Goal: Task Accomplishment & Management: Use online tool/utility

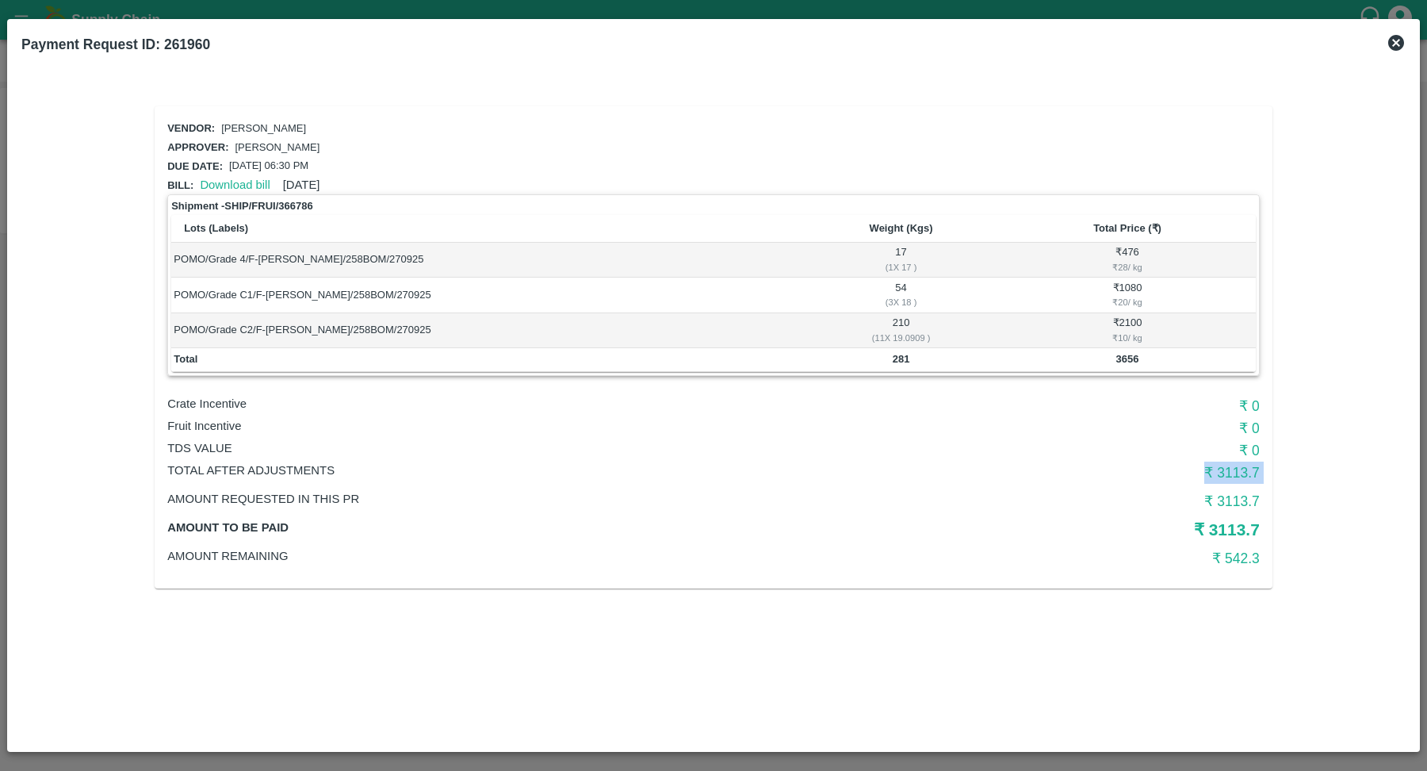
click at [1400, 44] on icon at bounding box center [1396, 43] width 16 height 16
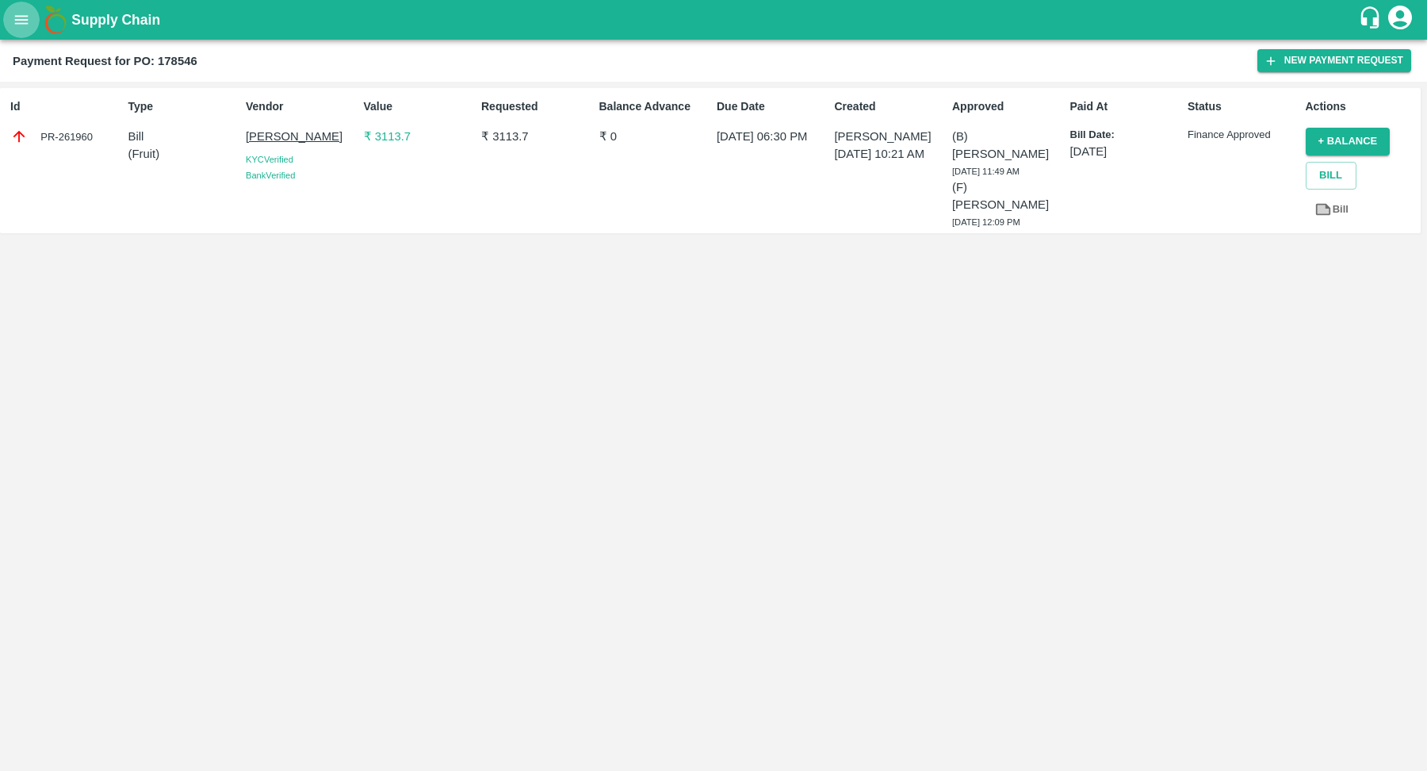
click at [17, 24] on icon "open drawer" at bounding box center [21, 19] width 13 height 9
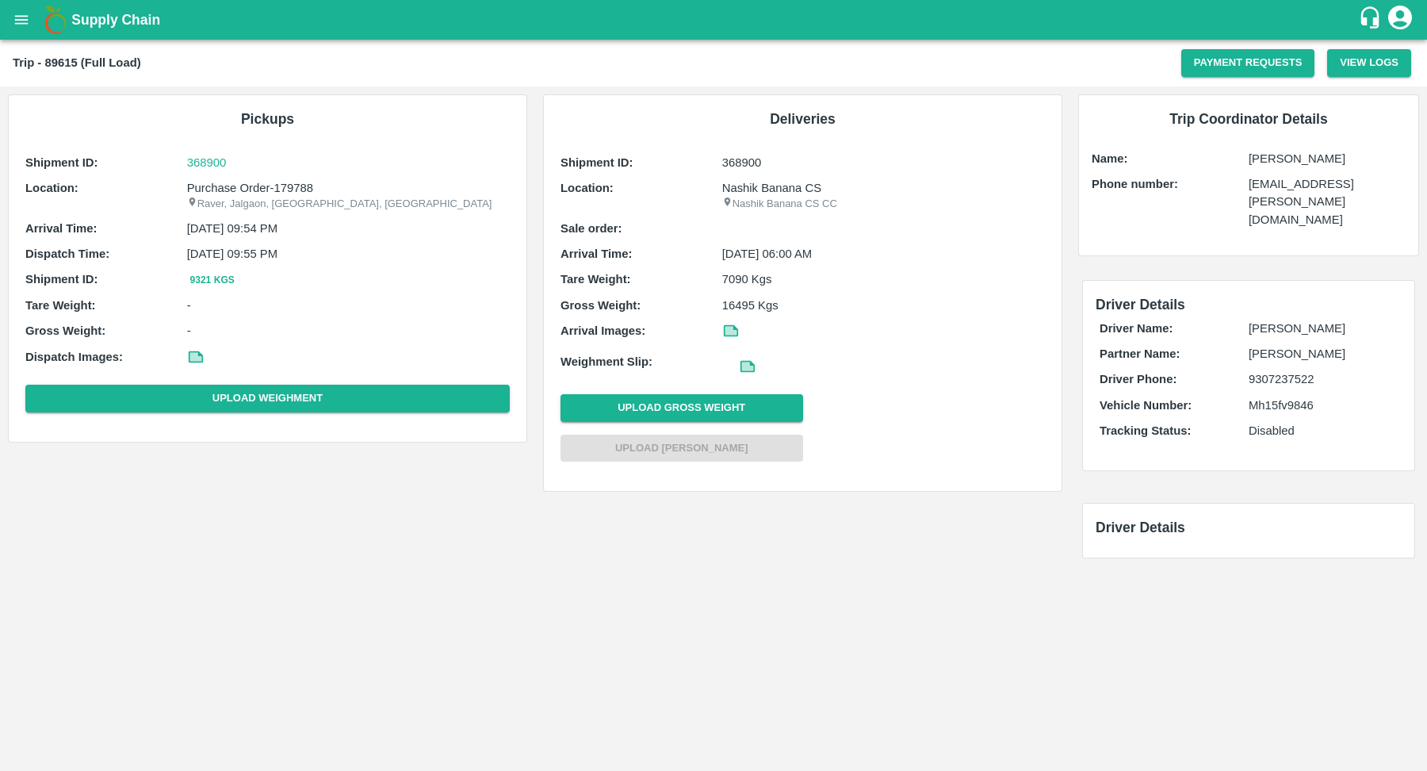
click at [962, 431] on div "Shipment ID: 368900 Location: Nashik Banana CS Nashik Banana CS CC Sale order: …" at bounding box center [803, 311] width 492 height 323
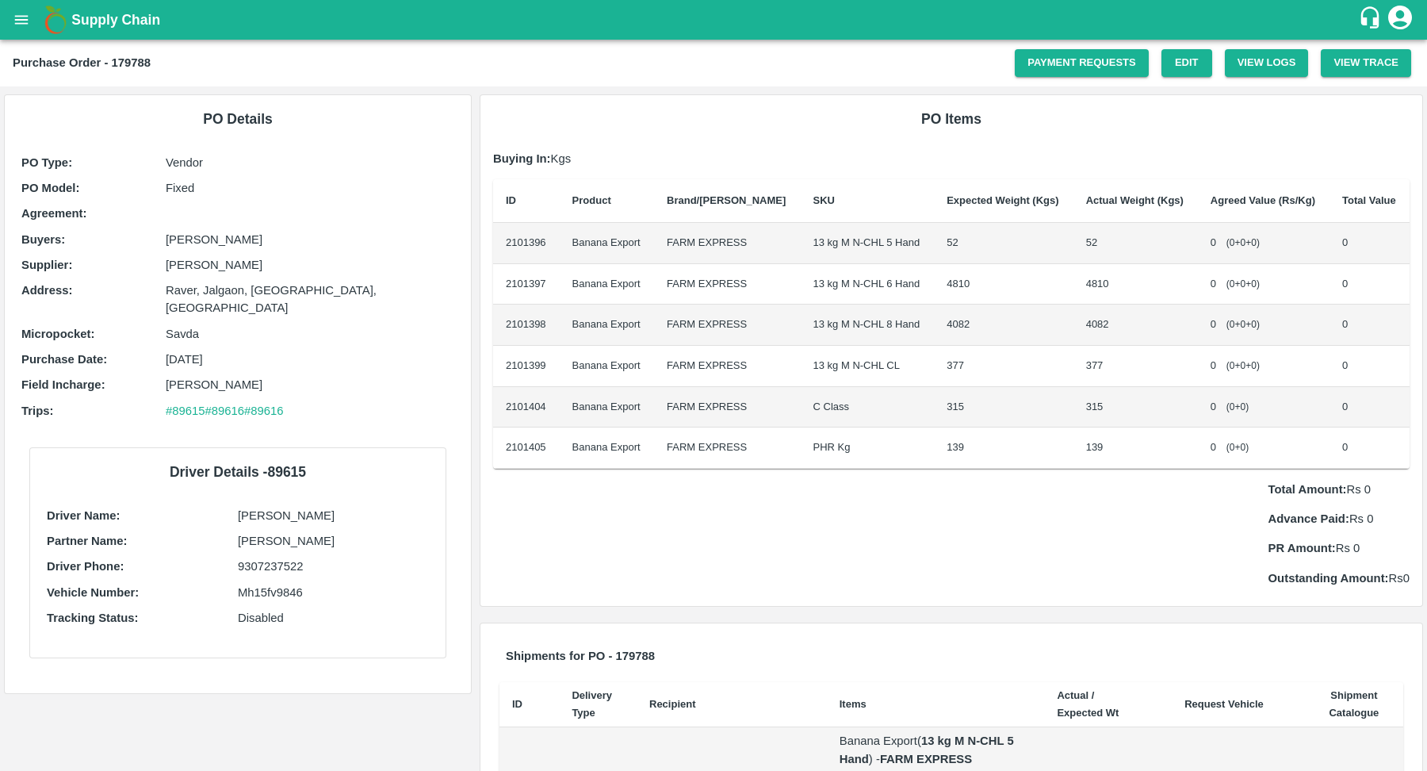
click at [29, 31] on button "open drawer" at bounding box center [21, 20] width 36 height 36
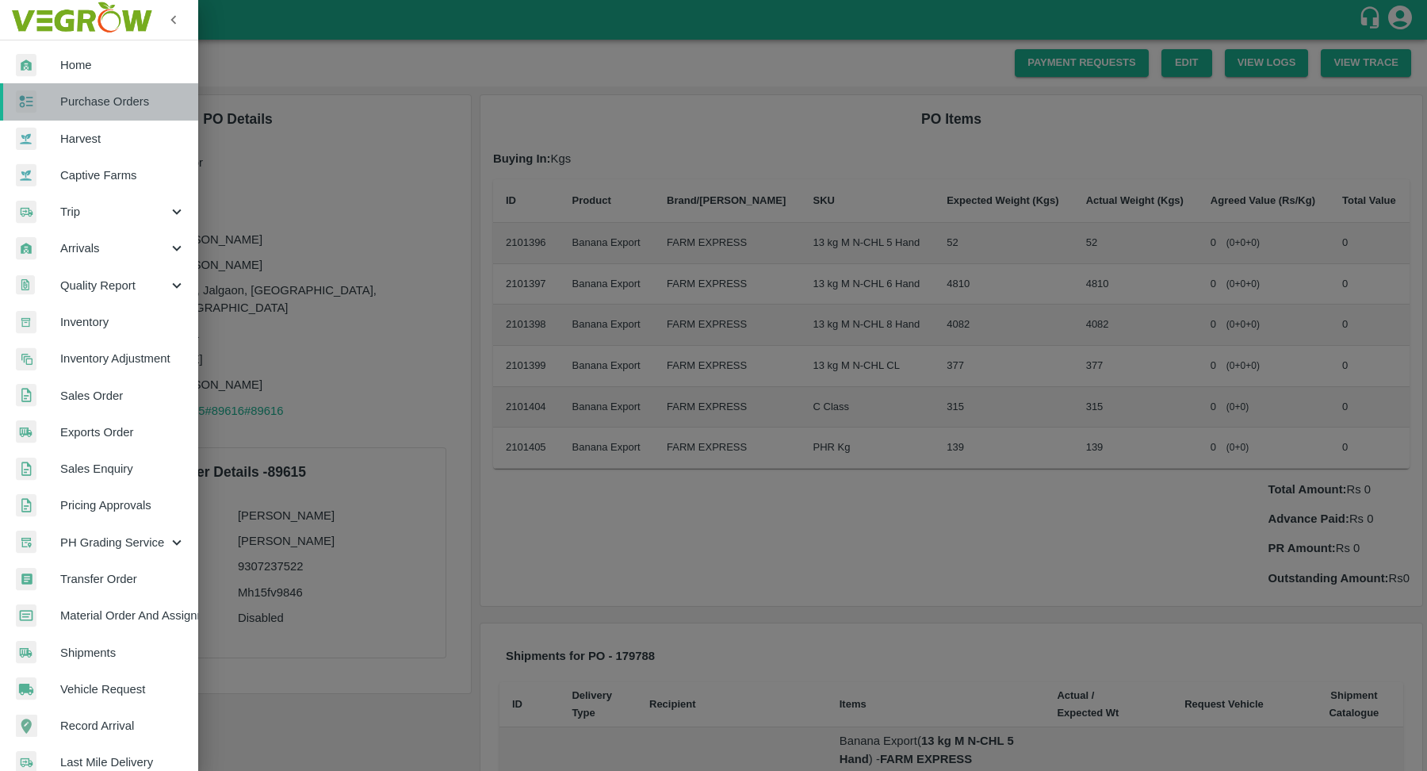
click at [125, 109] on span "Purchase Orders" at bounding box center [122, 101] width 125 height 17
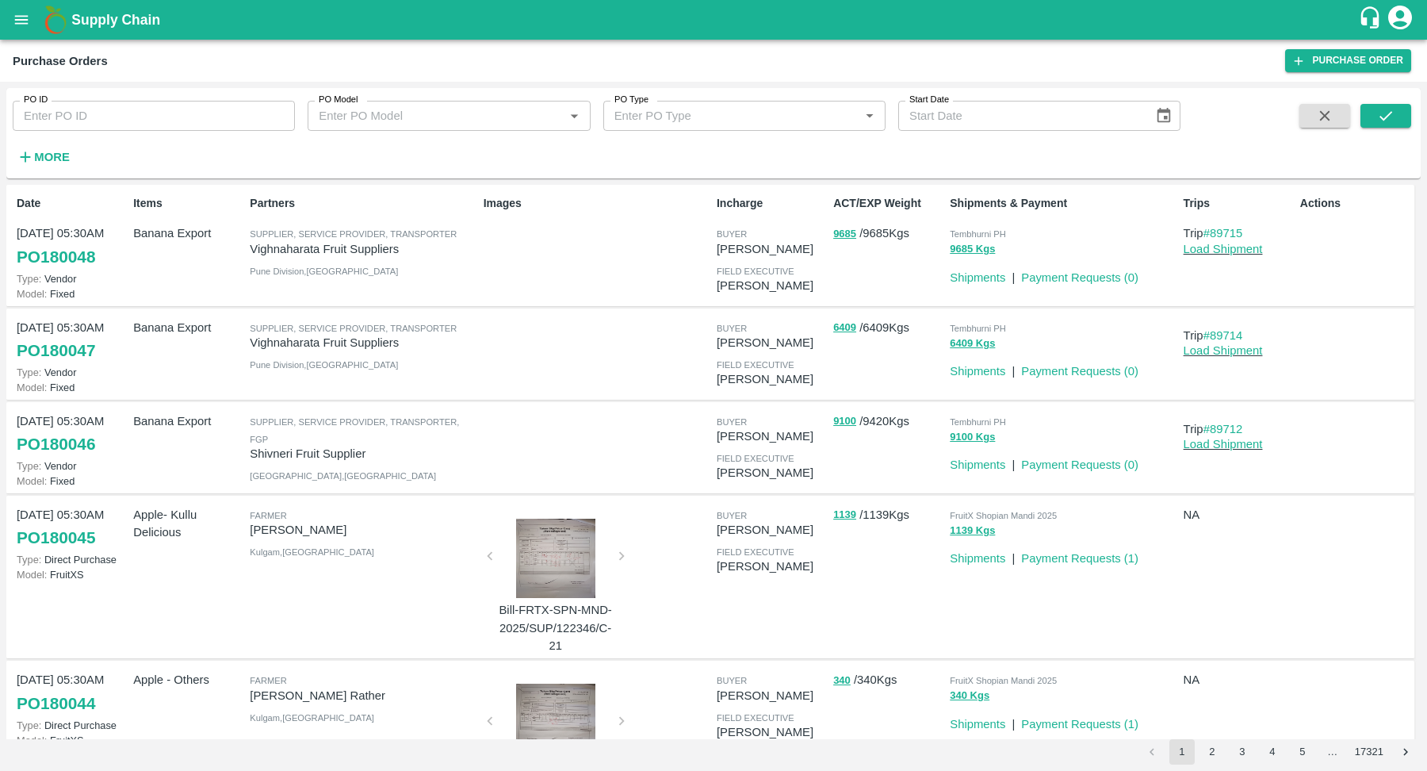
click at [173, 114] on input "PO ID" at bounding box center [154, 116] width 282 height 30
paste input "173925"
type input "173925"
click at [1373, 120] on button "submit" at bounding box center [1385, 116] width 51 height 24
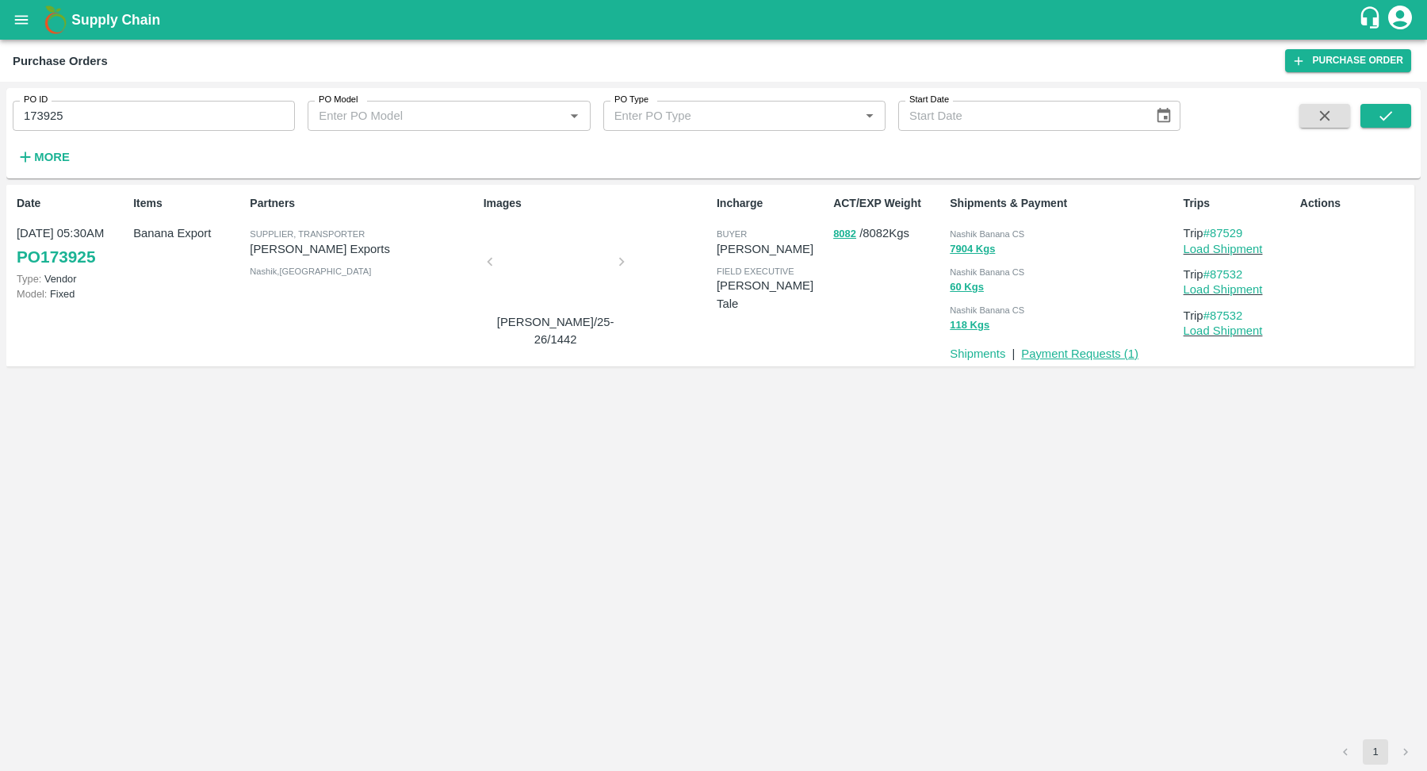
click at [1055, 355] on link "Payment Requests ( 1 )" at bounding box center [1079, 353] width 117 height 13
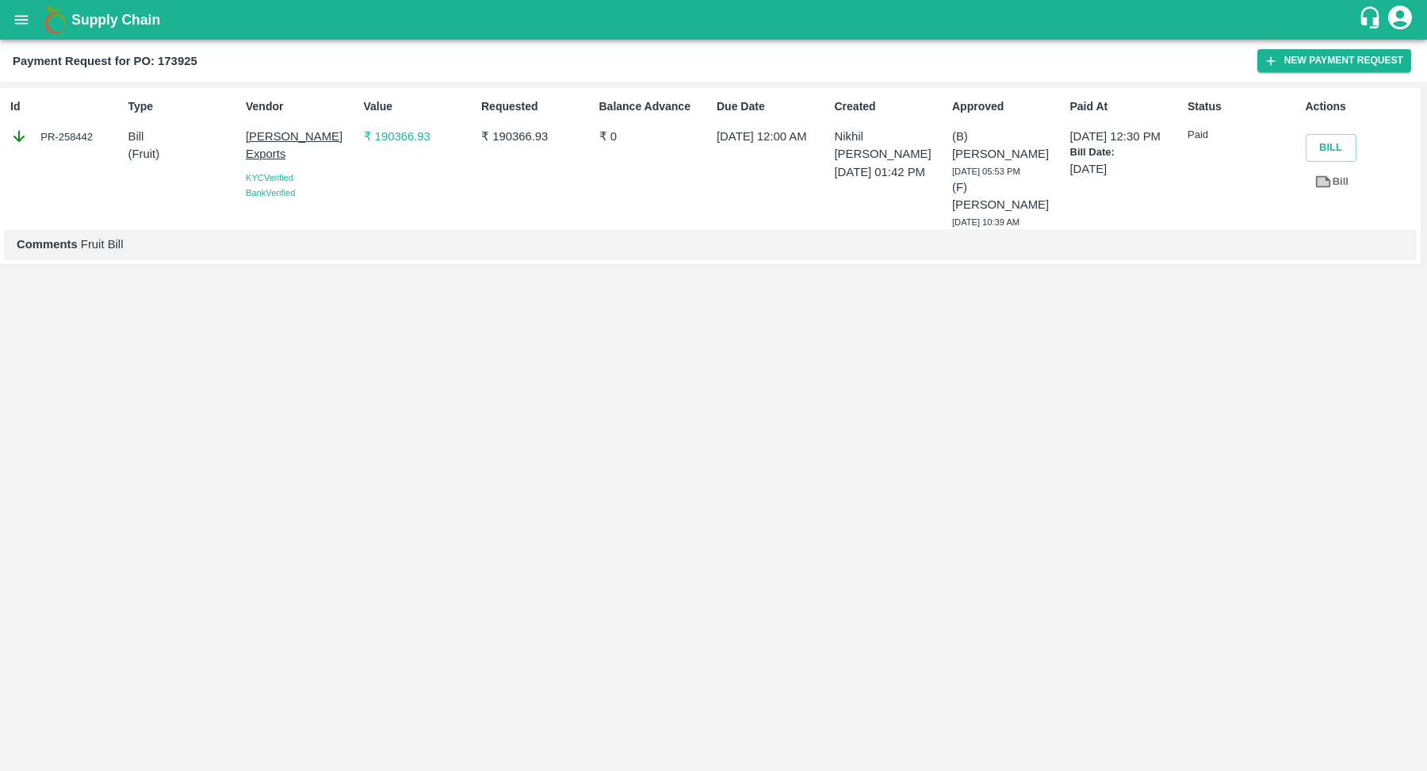
click at [412, 141] on p "₹ 190366.93" at bounding box center [419, 136] width 111 height 17
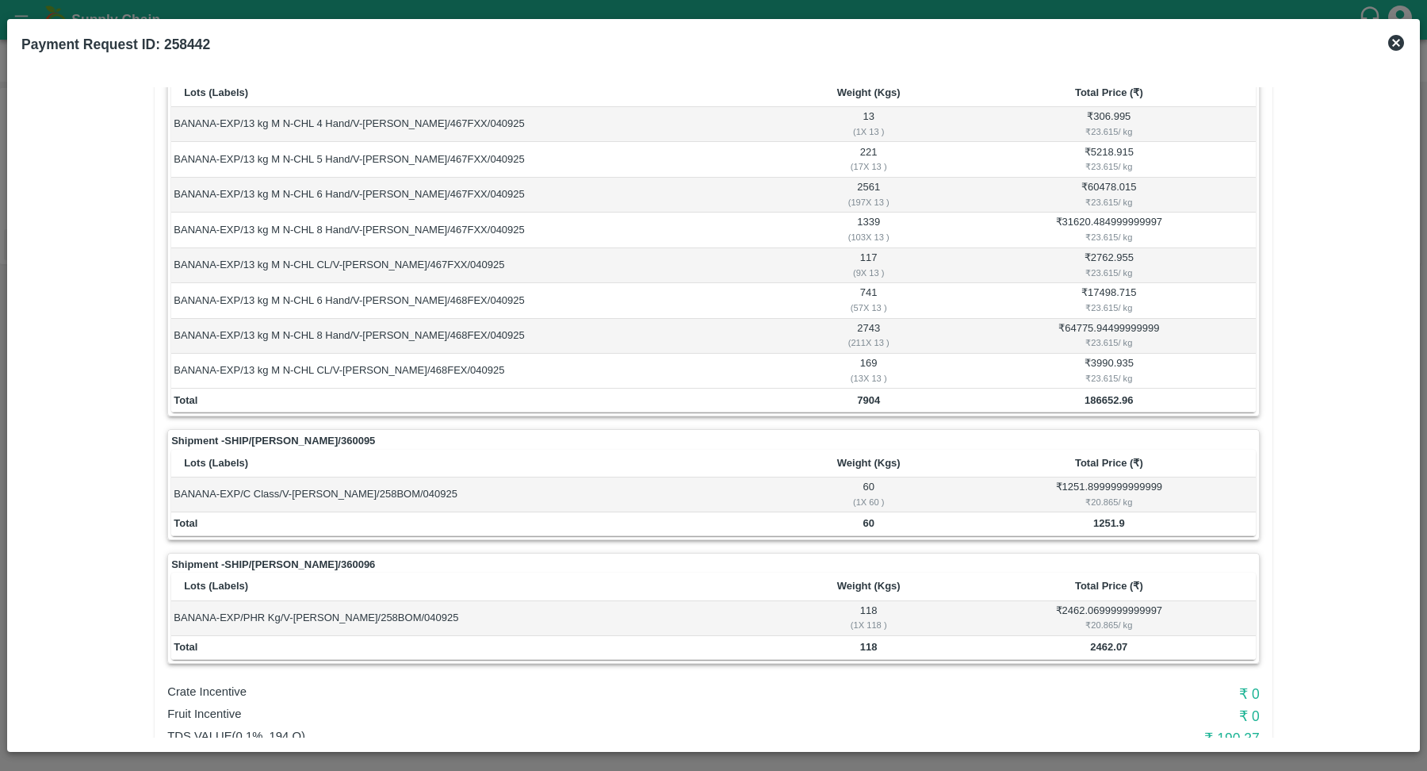
scroll to position [197, 0]
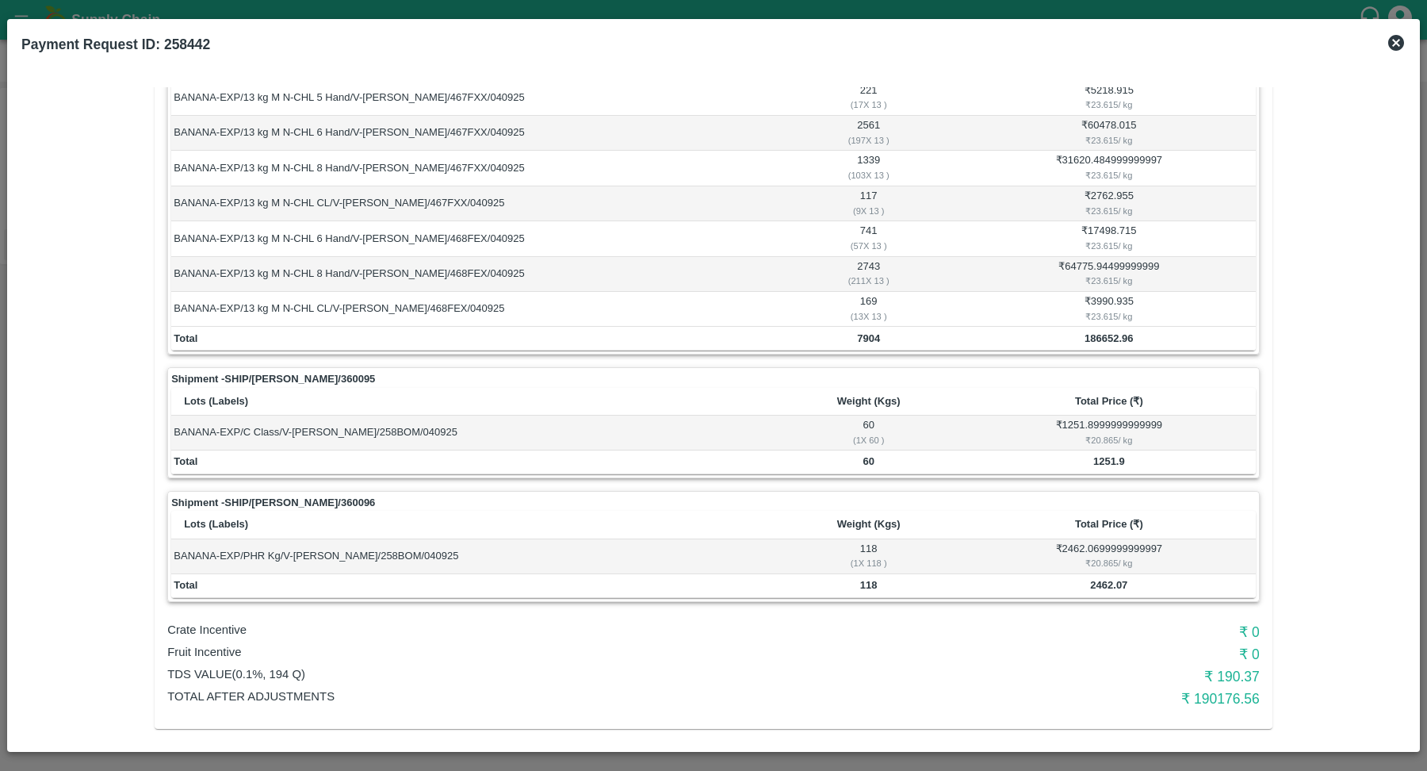
click at [1310, 770] on div at bounding box center [713, 771] width 1427 height 0
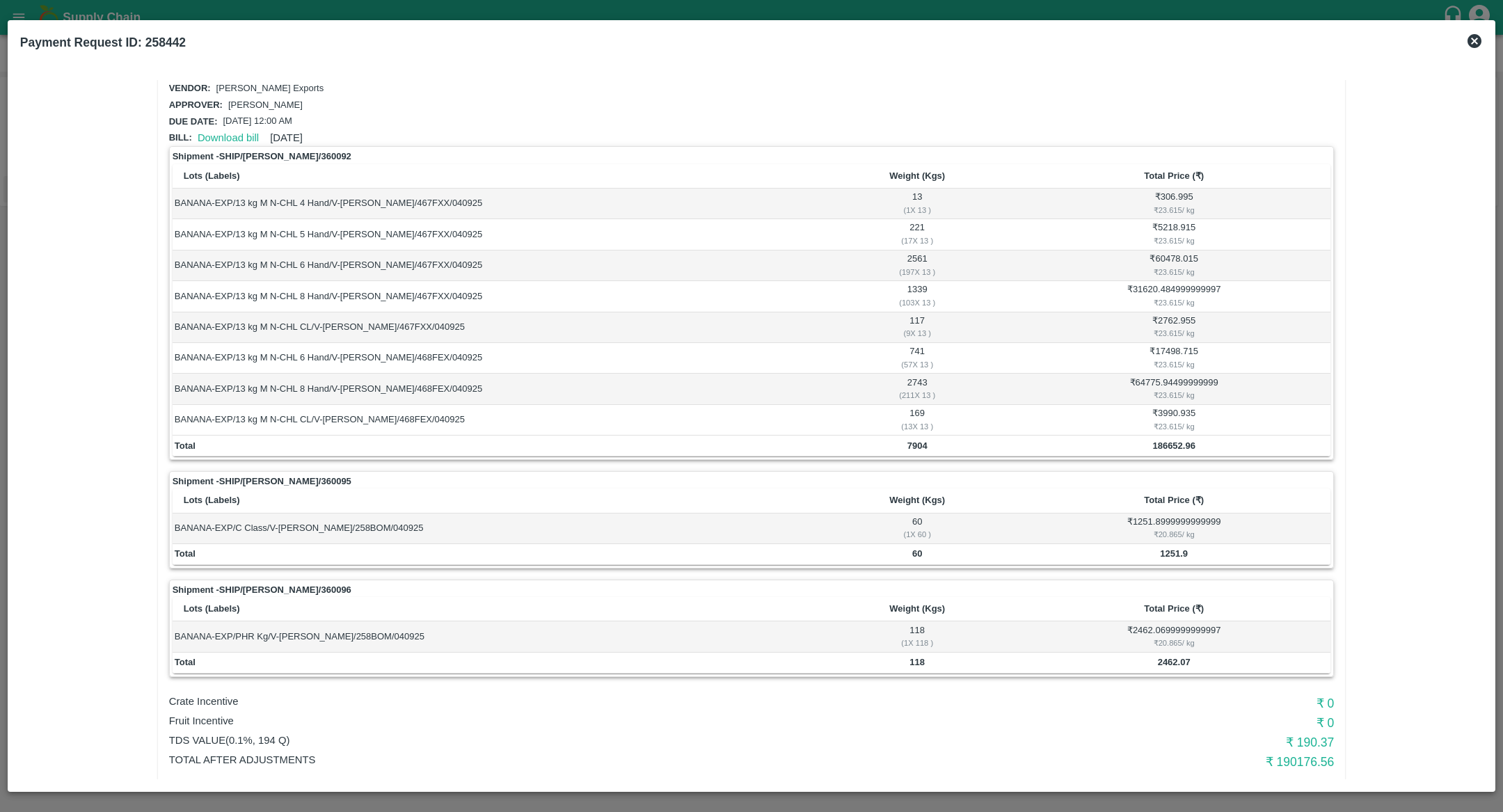
scroll to position [30, 0]
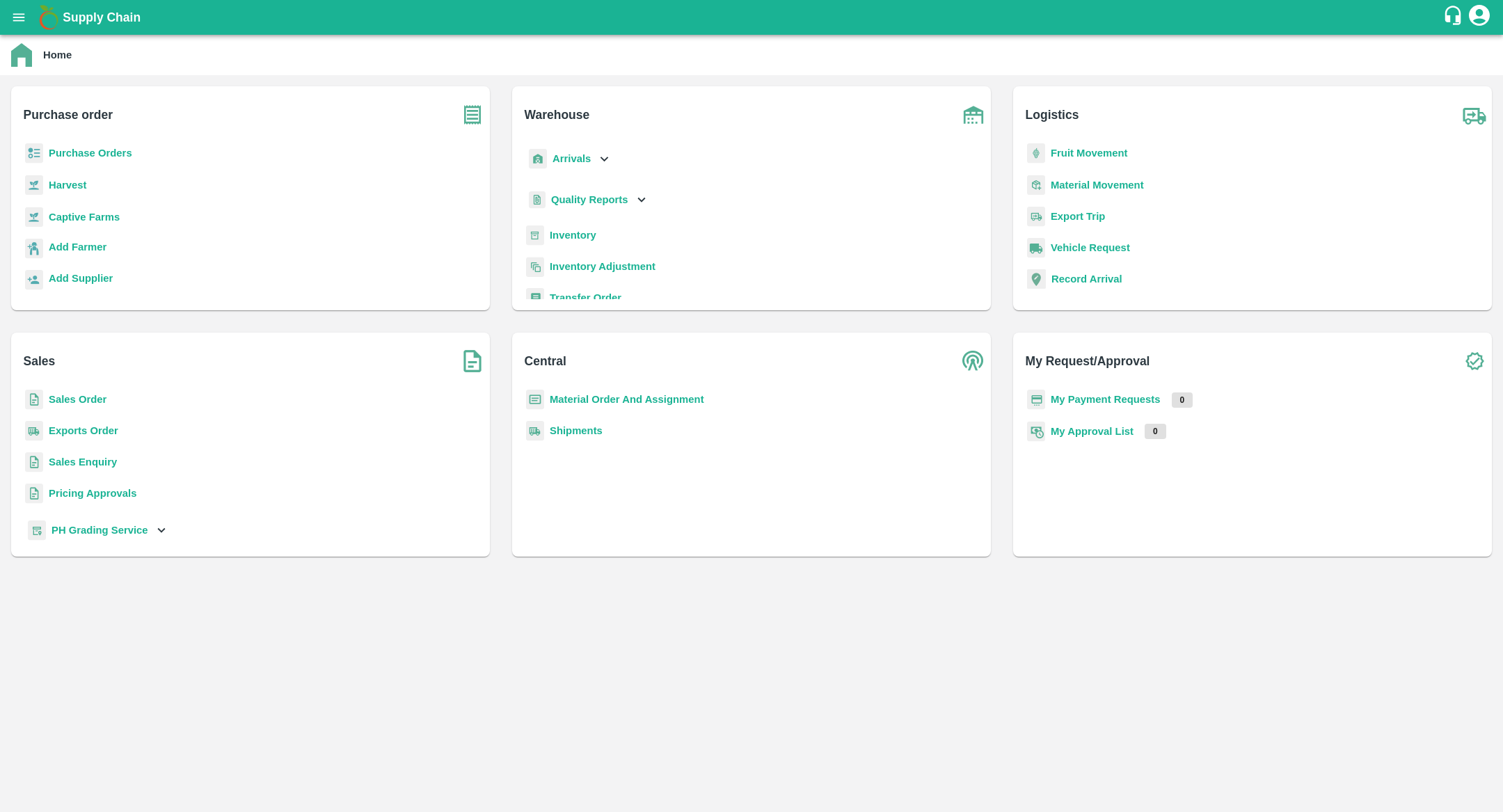
click at [576, 156] on b "Arrivals" at bounding box center [572, 158] width 39 height 11
click at [593, 219] on span "DC Arrivals" at bounding box center [589, 222] width 52 height 15
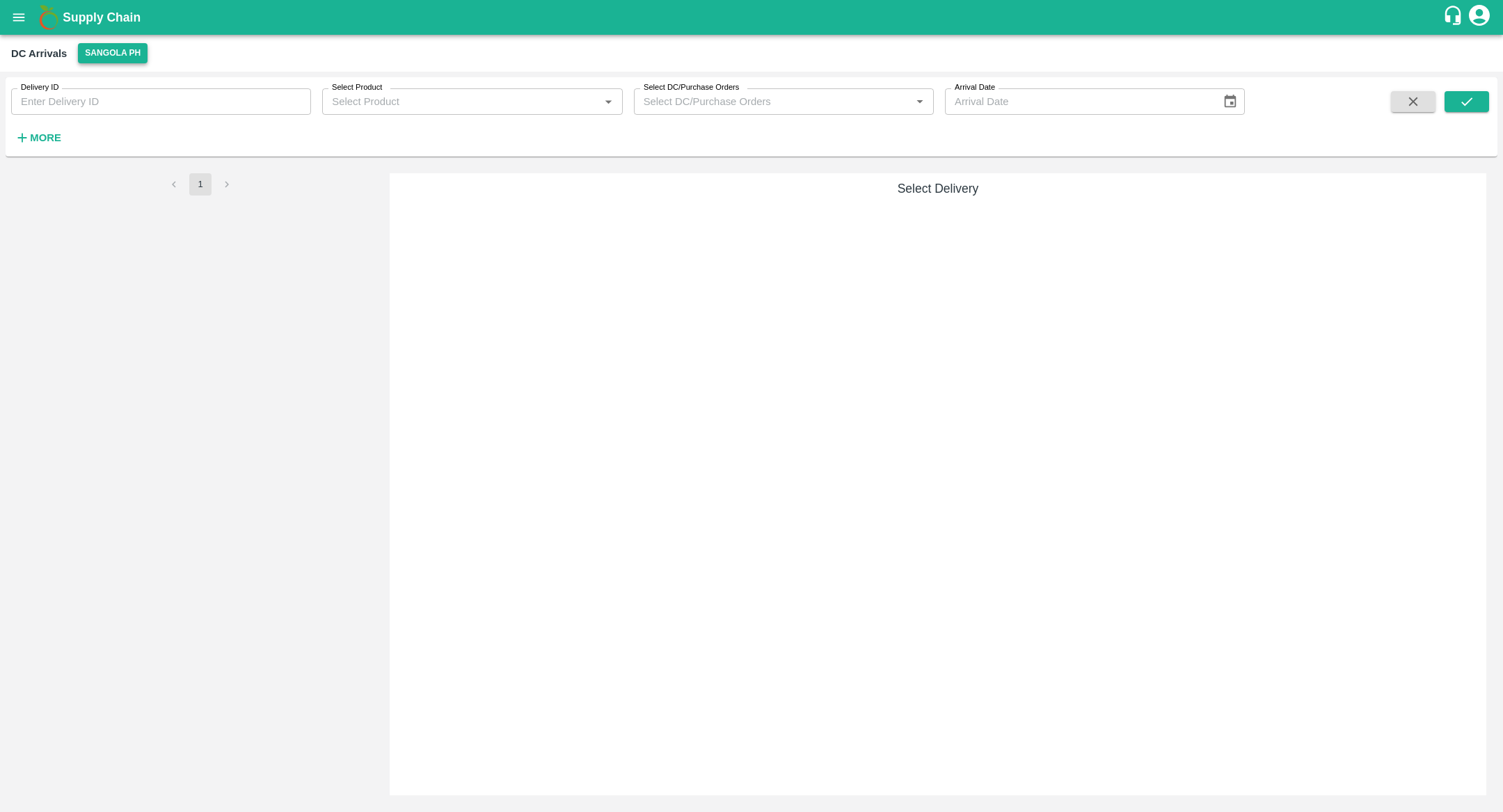
click at [117, 46] on button "Sangola PH" at bounding box center [112, 53] width 69 height 20
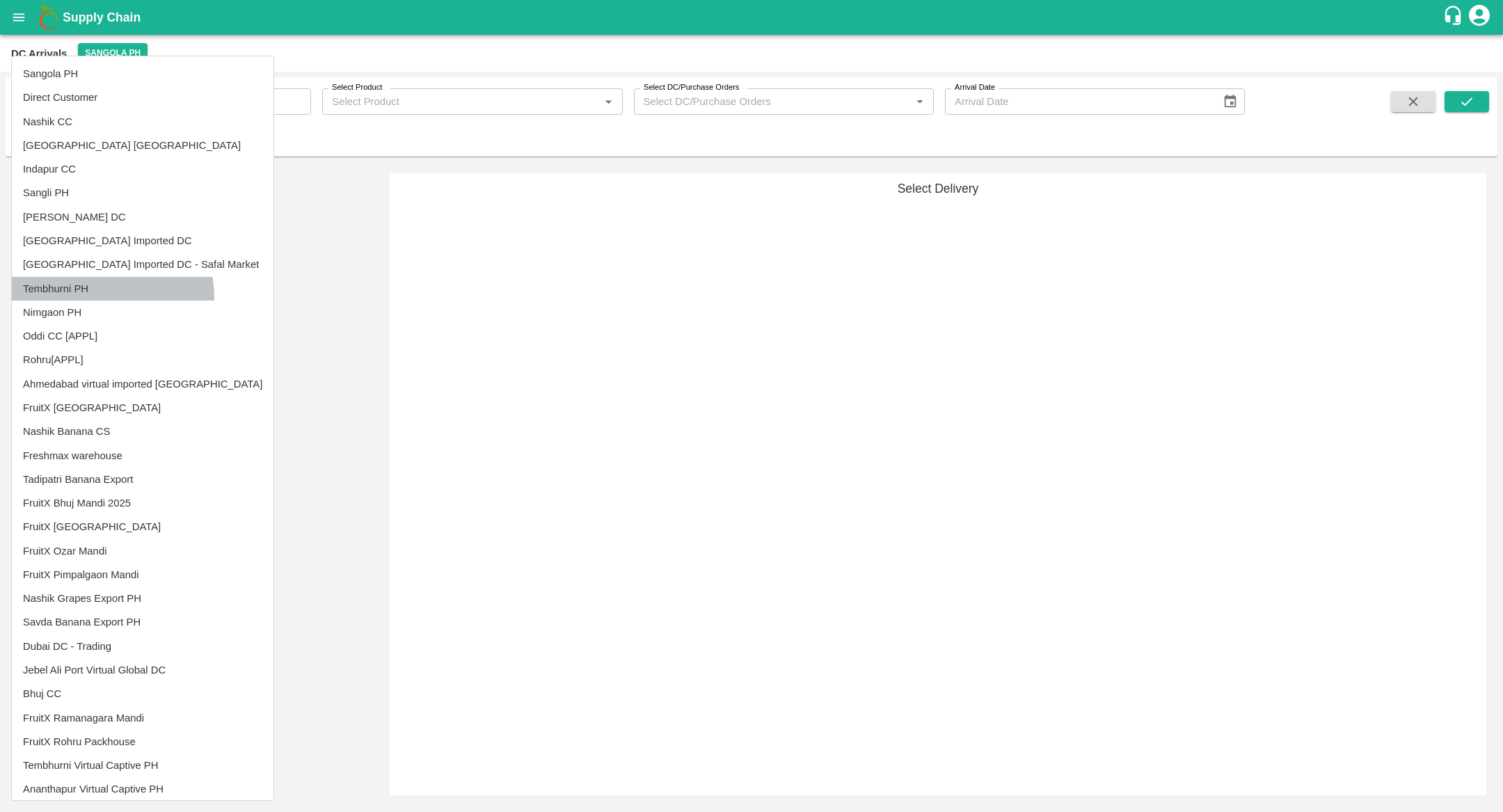
click at [76, 298] on li "Tembhurni PH" at bounding box center [142, 289] width 262 height 24
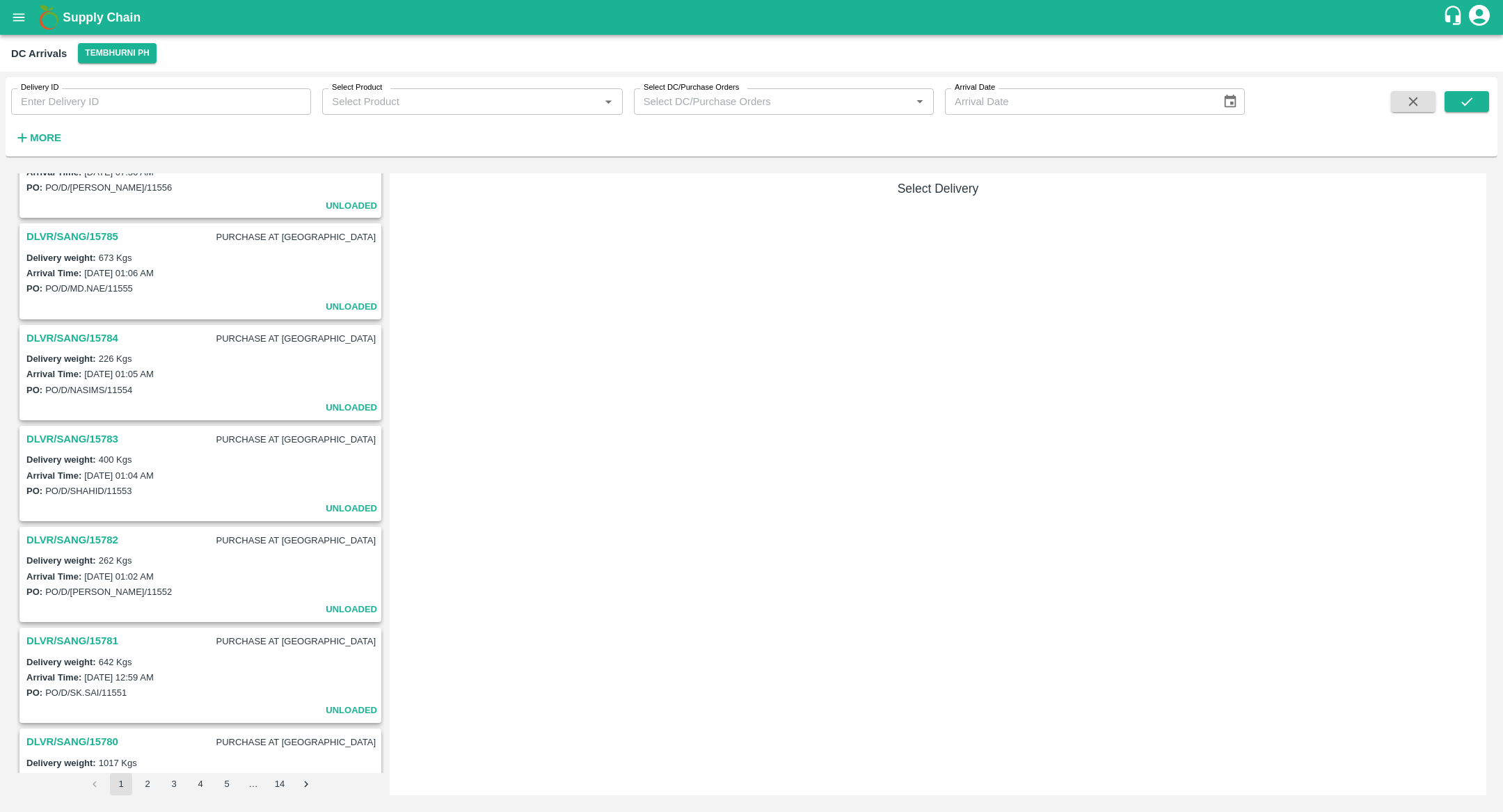
scroll to position [3186, 0]
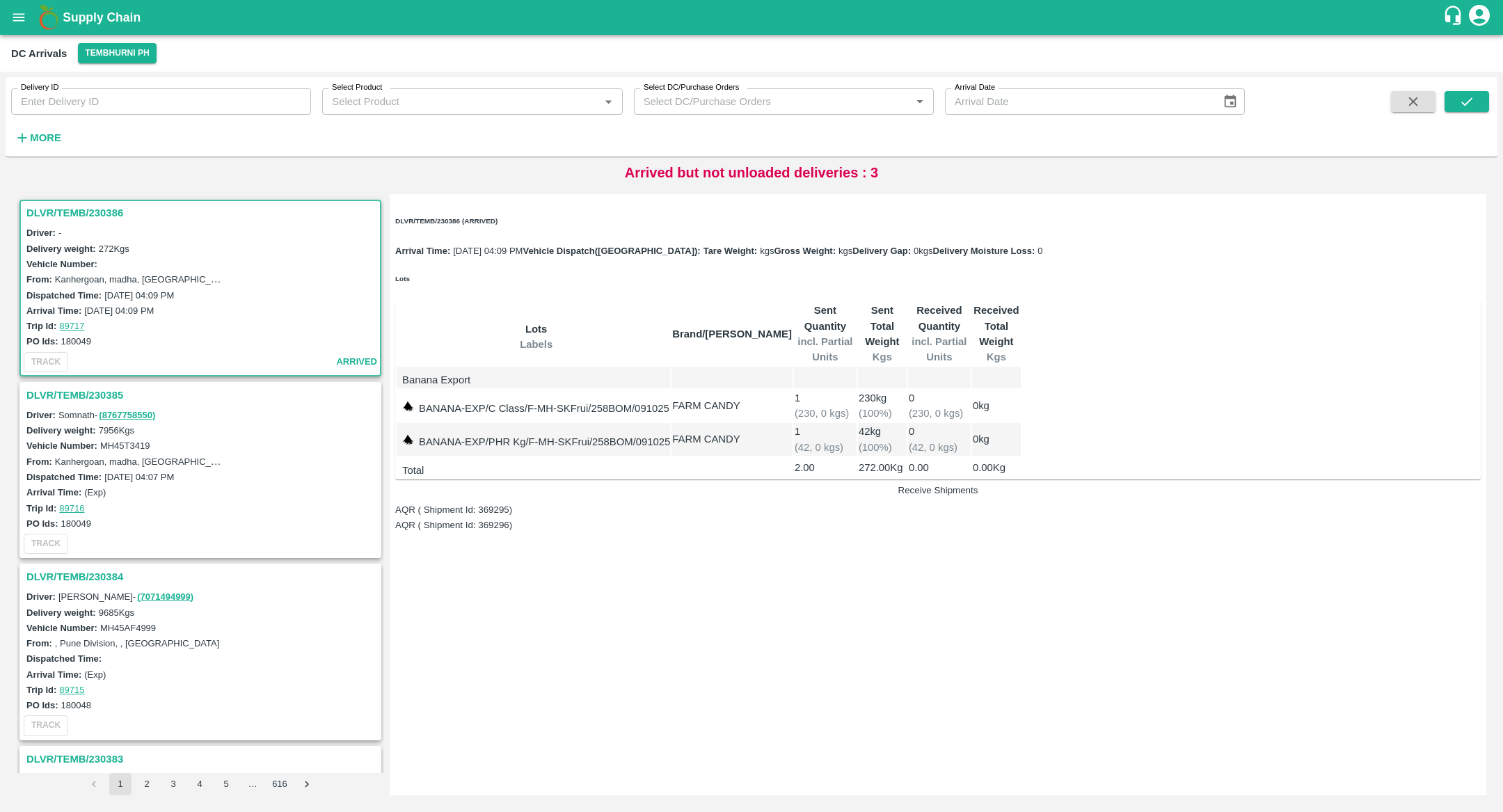
click at [88, 215] on h3 "DLVR/TEMB/230386" at bounding box center [202, 212] width 352 height 18
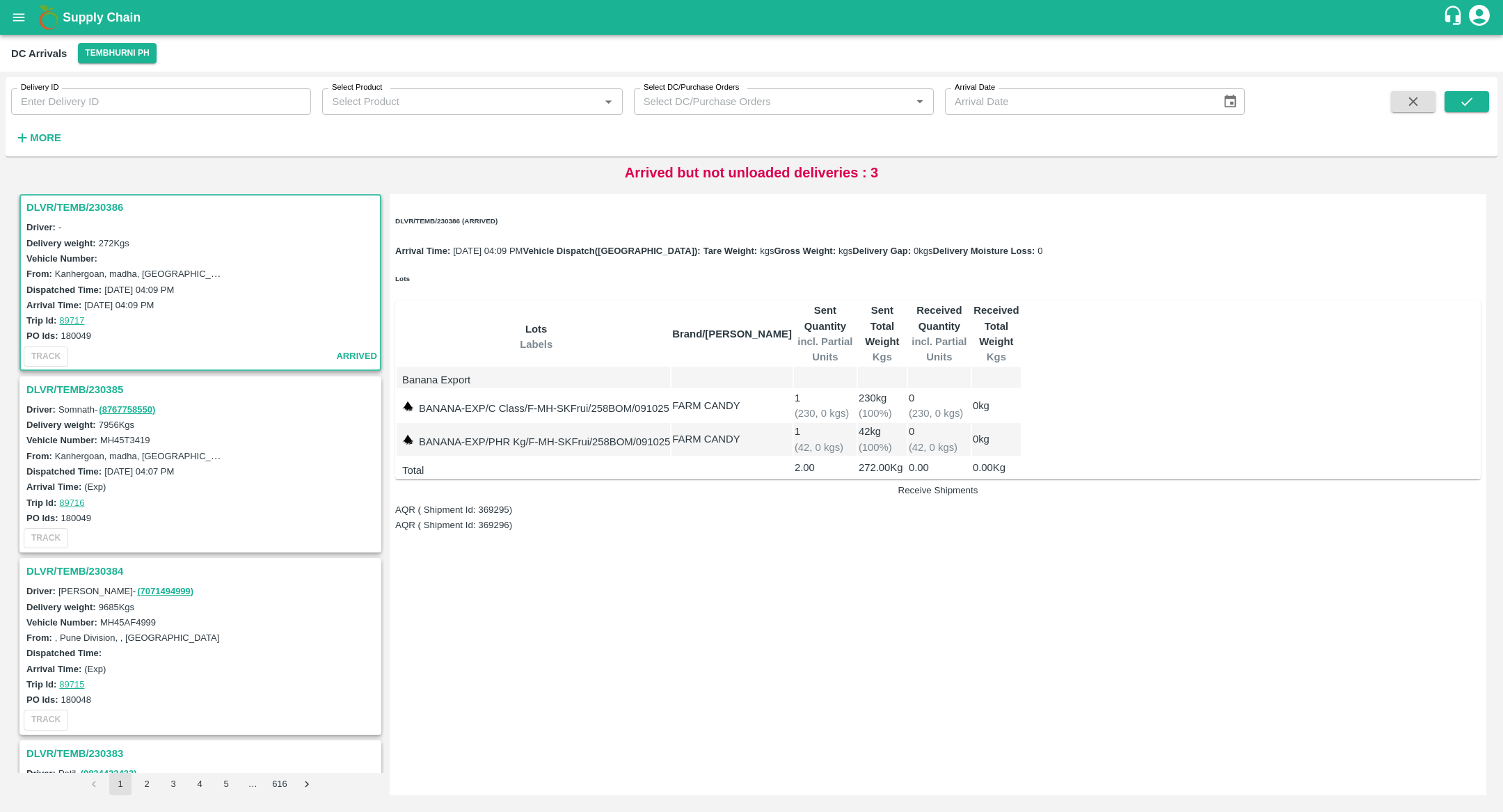
click at [1291, 485] on button "Receive Shipments" at bounding box center [938, 491] width 1086 height 11
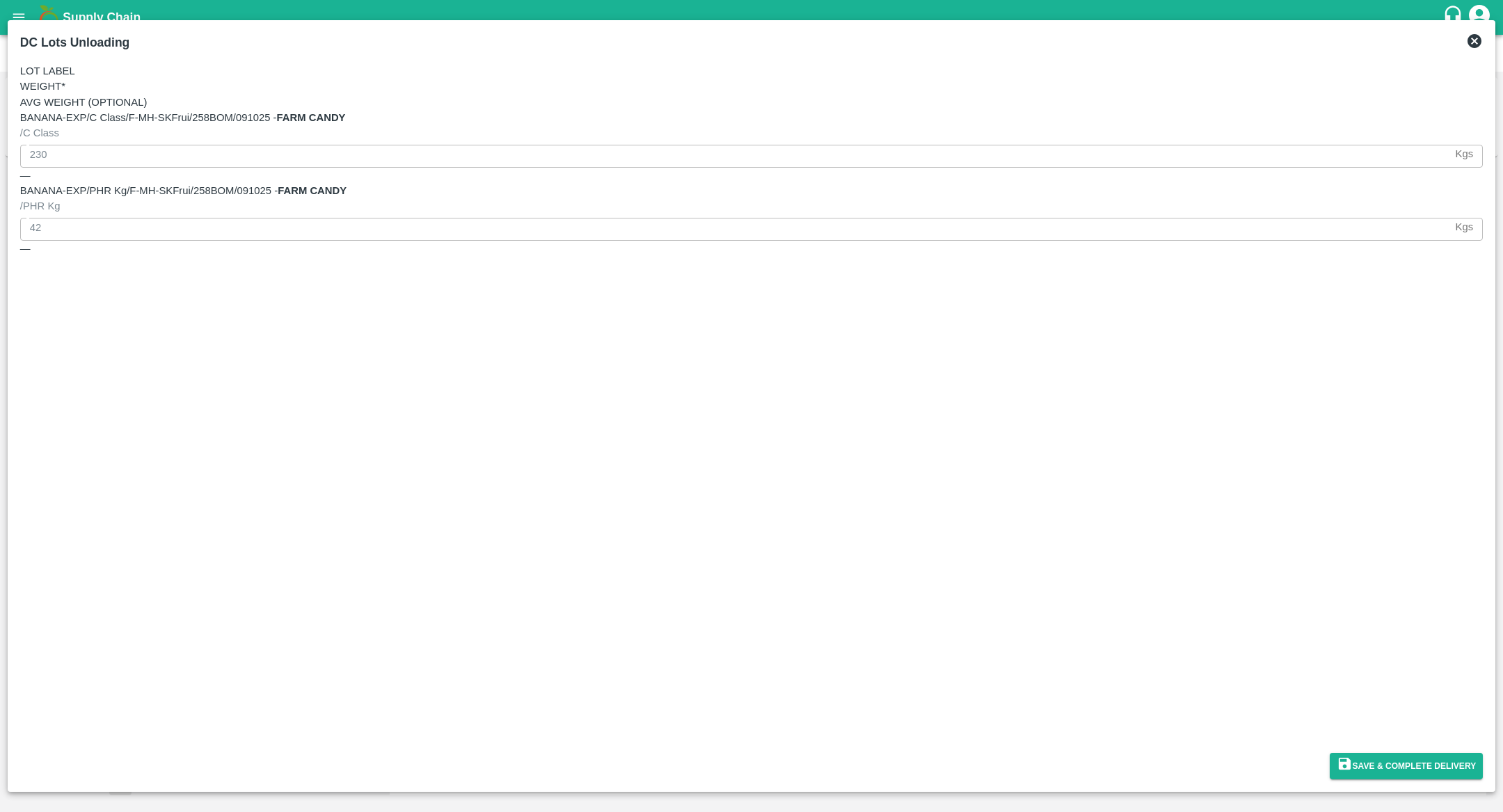
click at [1469, 42] on icon at bounding box center [1475, 41] width 14 height 14
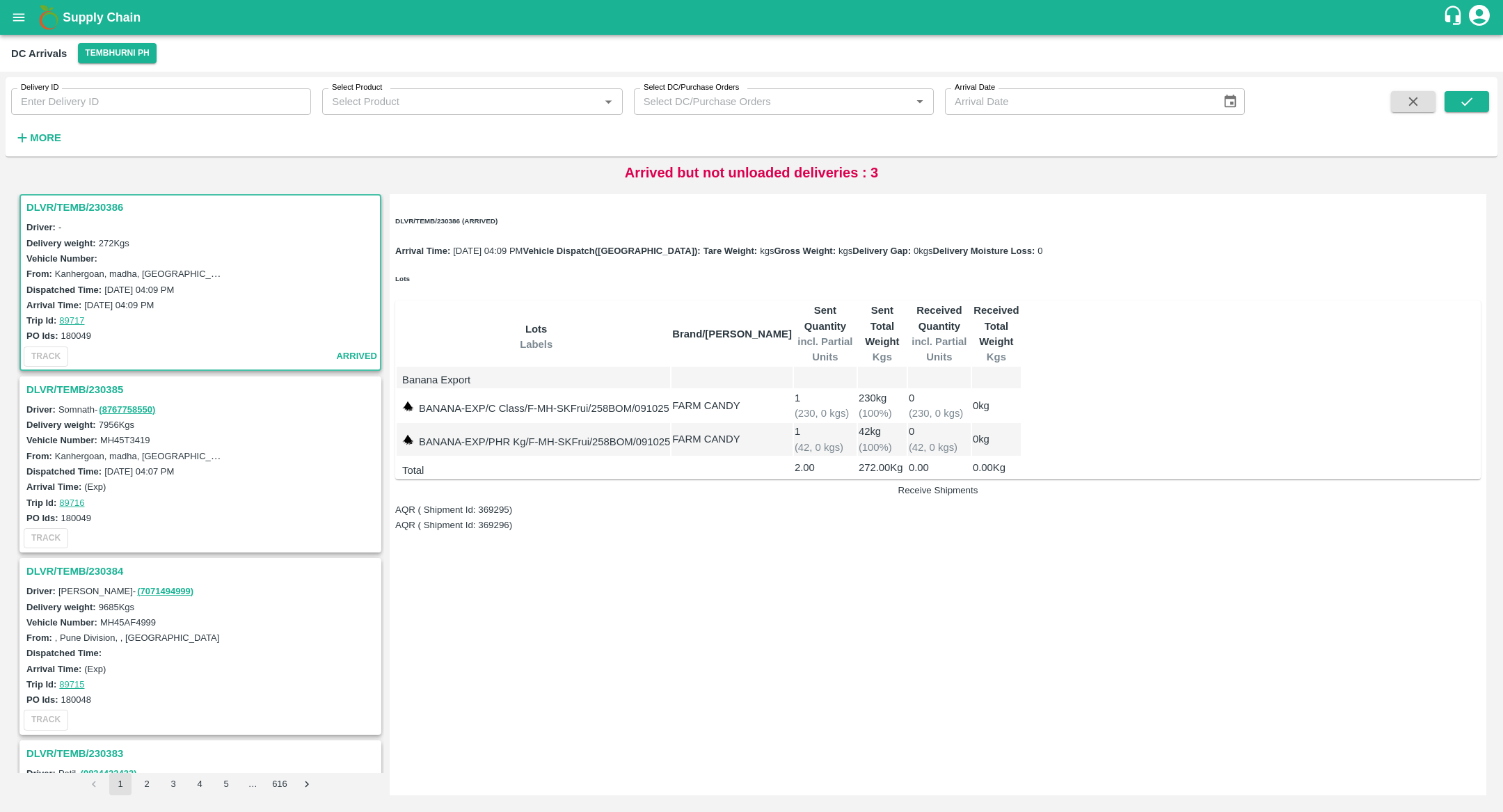
scroll to position [0, 0]
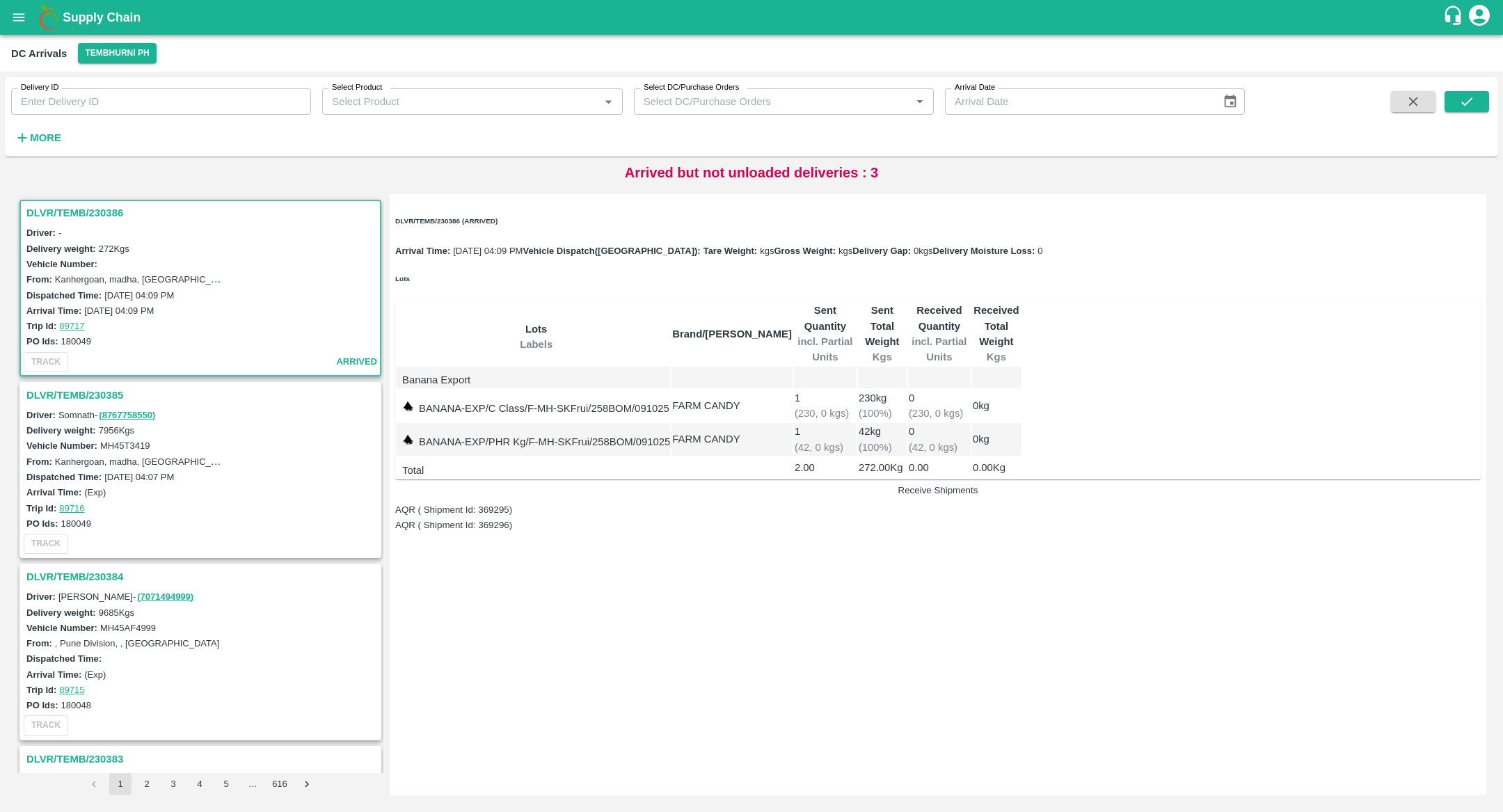
click at [202, 303] on div "Arrival Time: [DATE] 04:09 PM" at bounding box center [202, 310] width 352 height 15
click at [140, 456] on label "Kanhergoan, madha, [GEOGRAPHIC_DATA], [GEOGRAPHIC_DATA], [GEOGRAPHIC_DATA]" at bounding box center [245, 461] width 379 height 11
click at [114, 395] on h3 "DLVR/TEMB/230385" at bounding box center [202, 395] width 352 height 18
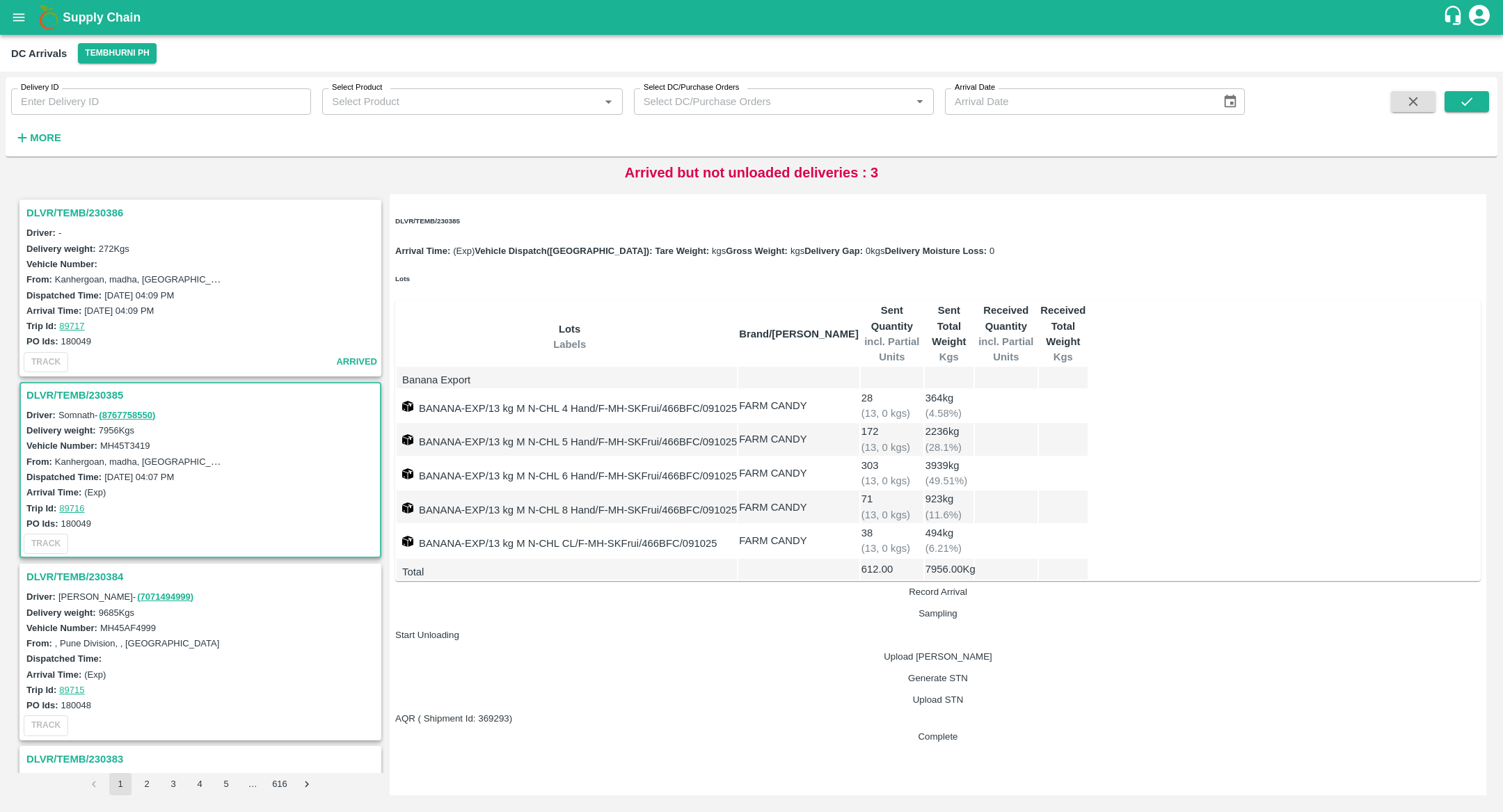
click at [93, 206] on h3 "DLVR/TEMB/230386" at bounding box center [202, 212] width 352 height 18
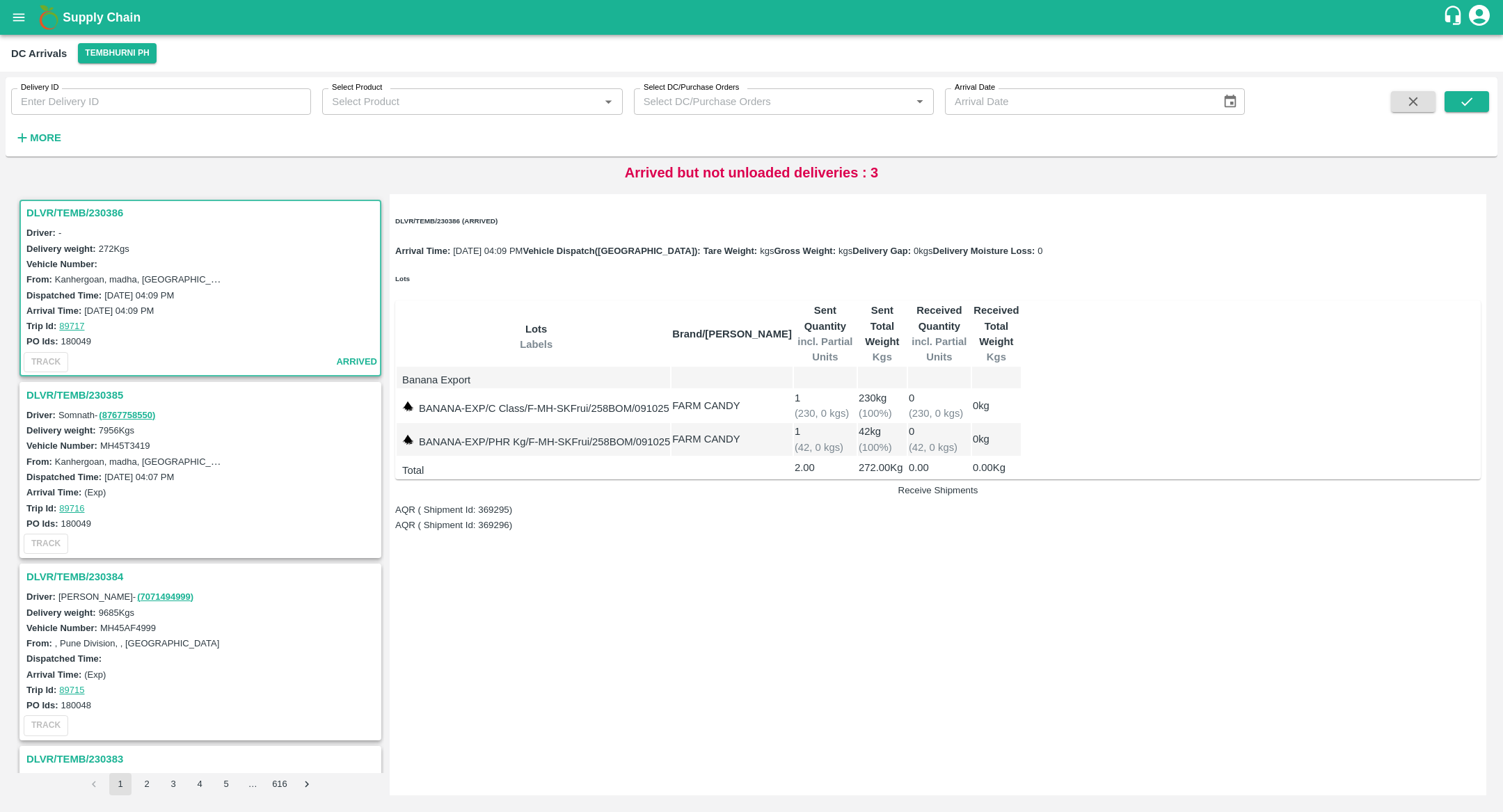
scroll to position [13, 0]
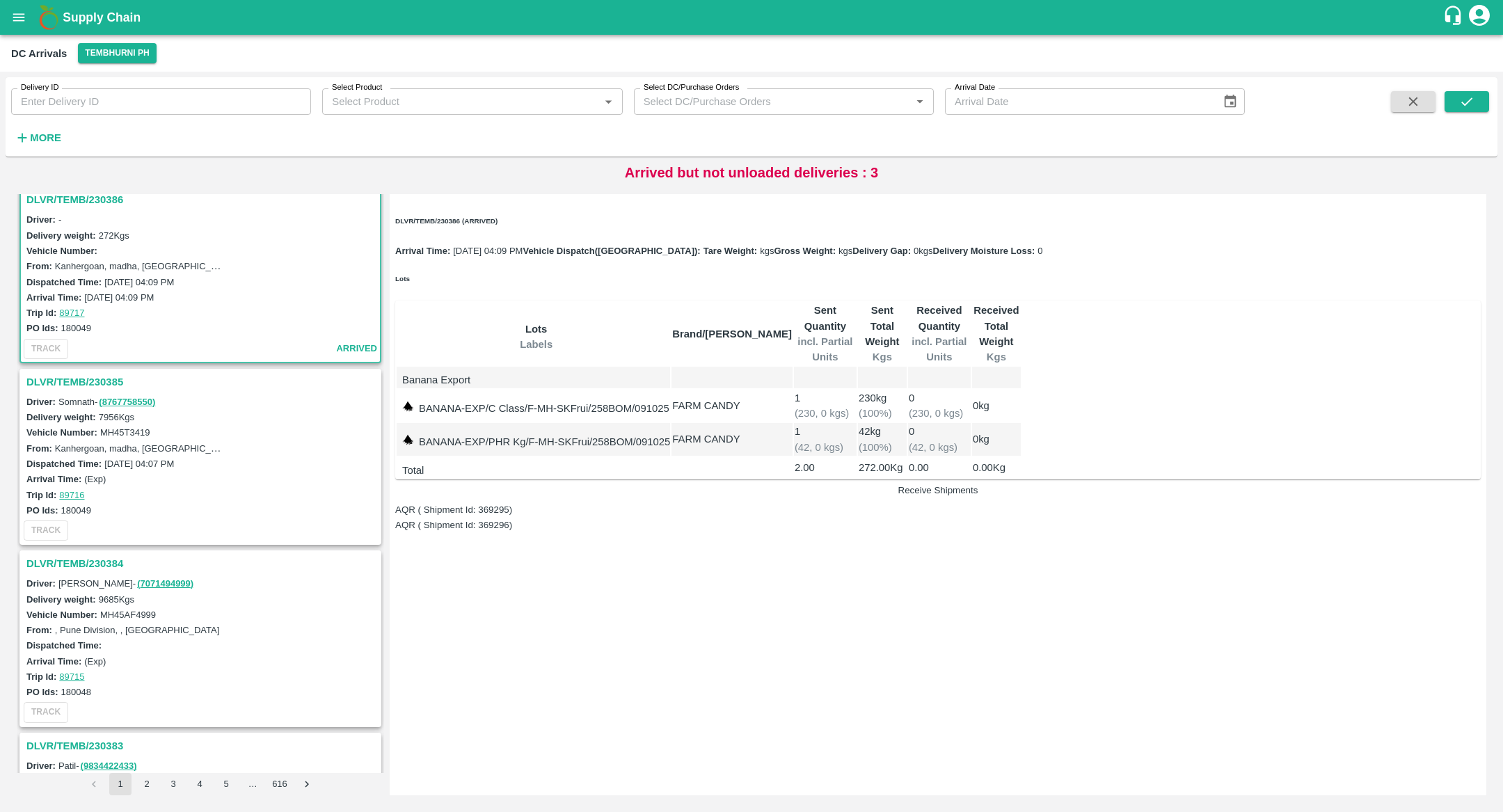
click at [83, 381] on h3 "DLVR/TEMB/230385" at bounding box center [202, 382] width 352 height 18
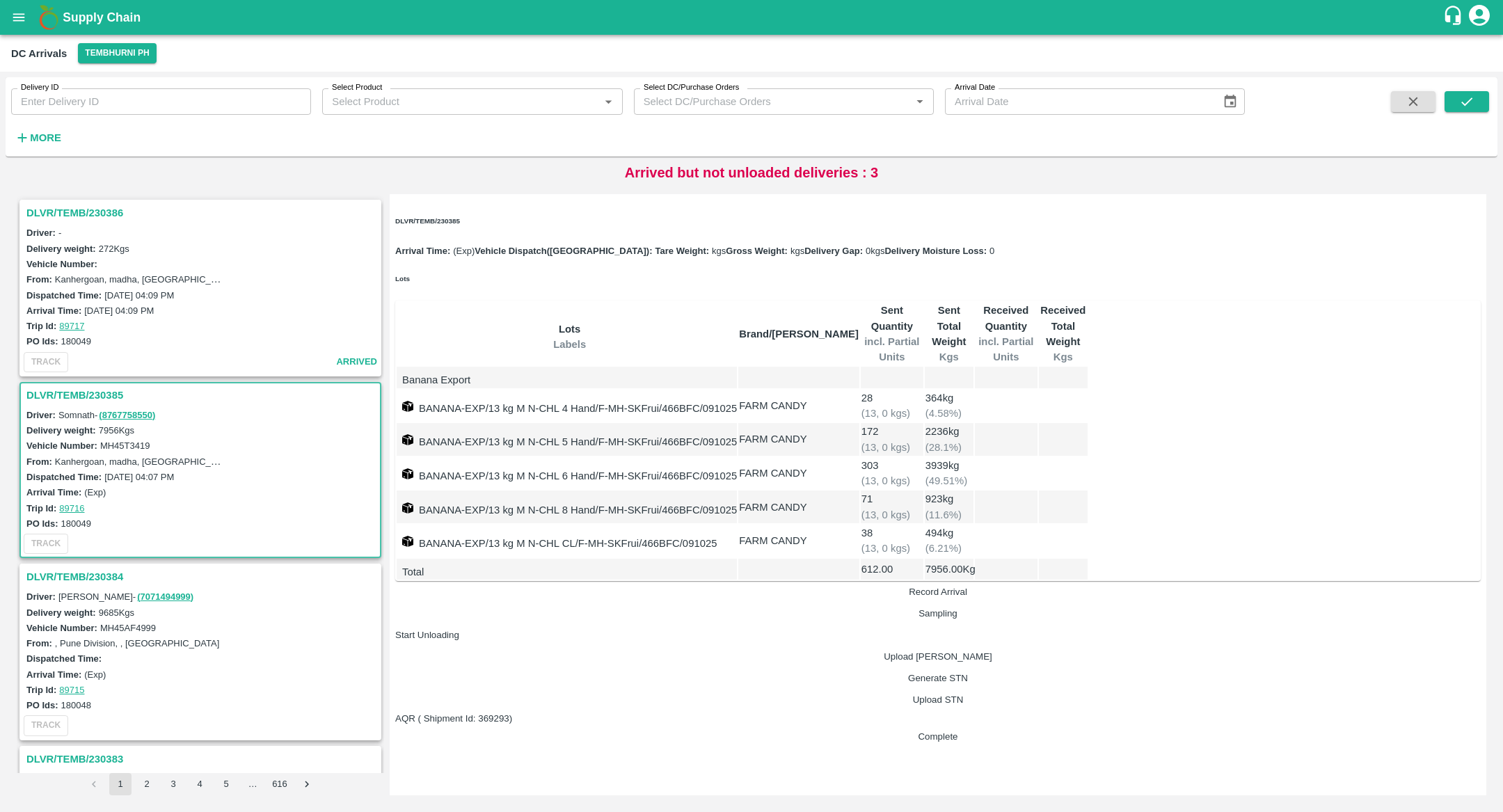
click at [1286, 586] on button "Record Arrival" at bounding box center [938, 592] width 1086 height 11
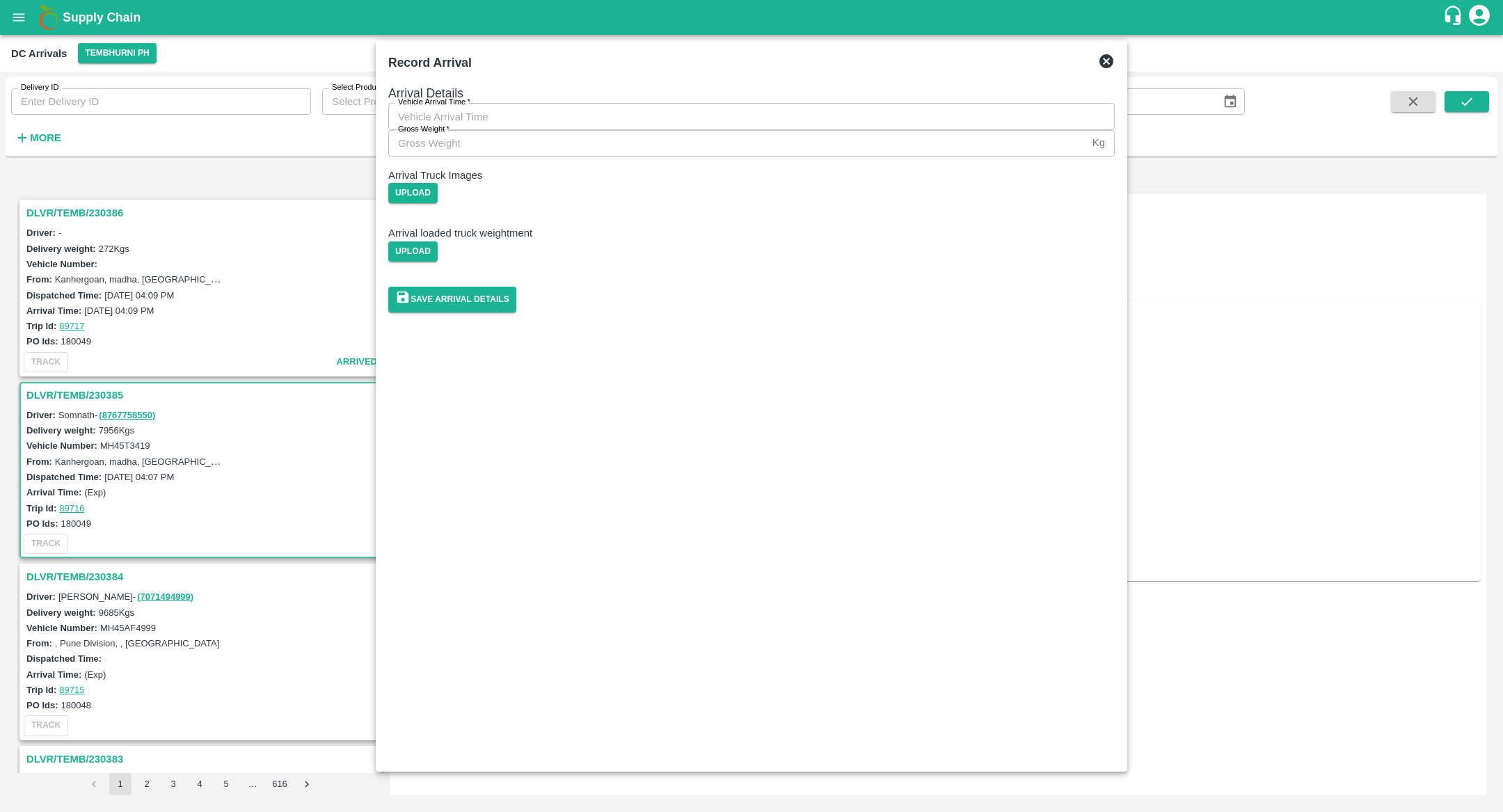
click at [1101, 65] on icon at bounding box center [1107, 61] width 14 height 14
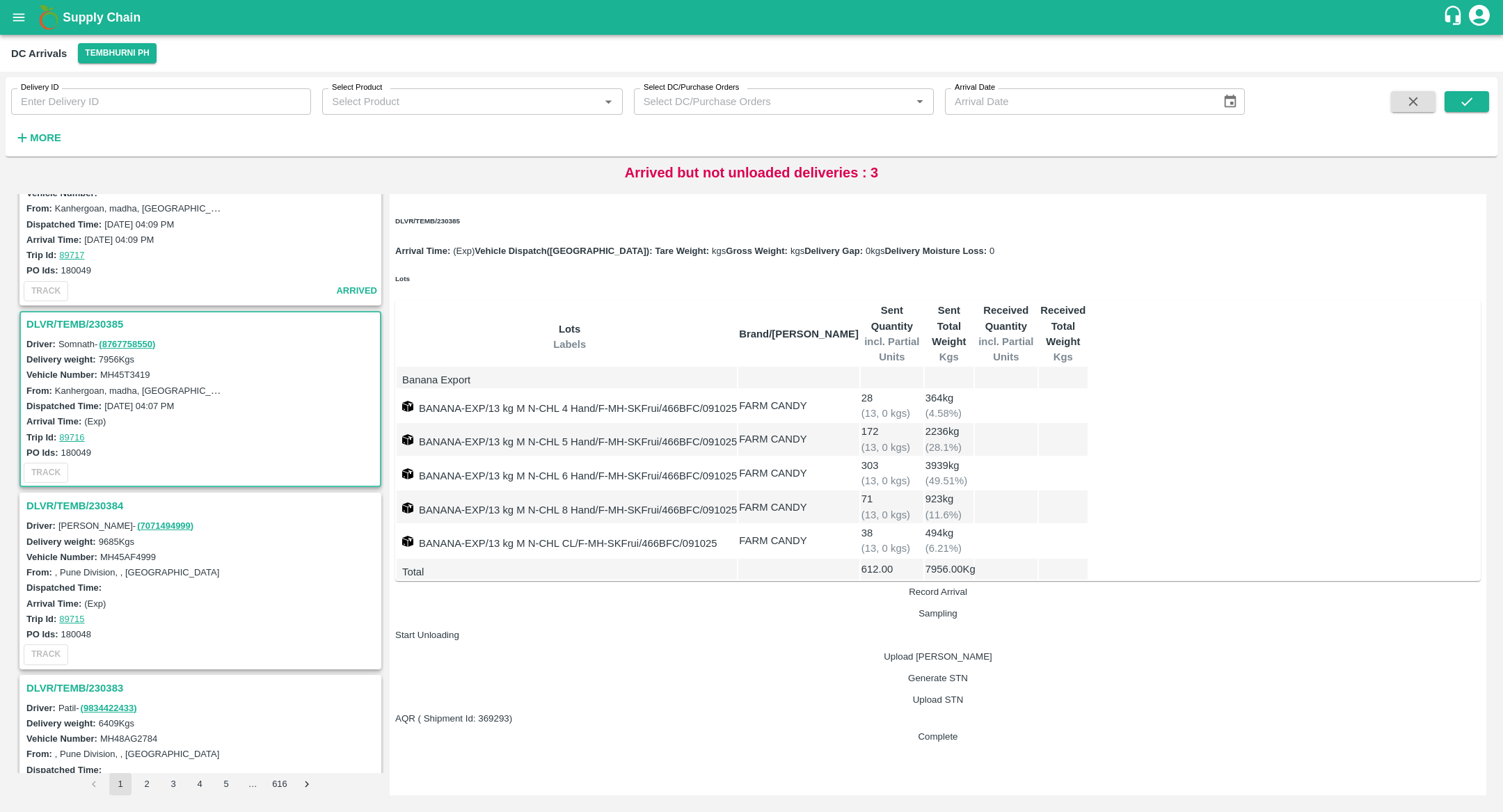
click at [109, 505] on h3 "DLVR/TEMB/230384" at bounding box center [202, 506] width 352 height 18
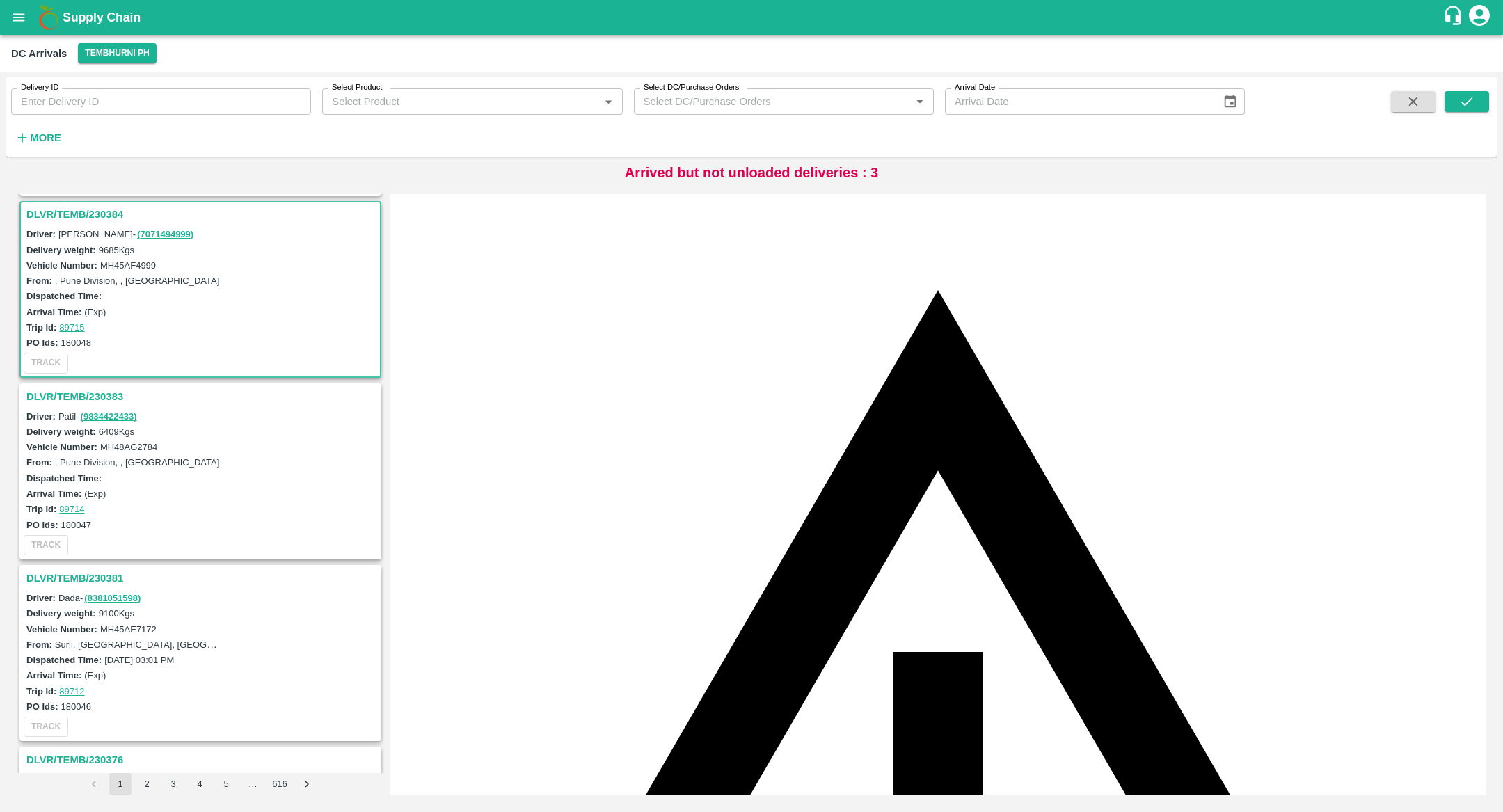
scroll to position [368, 0]
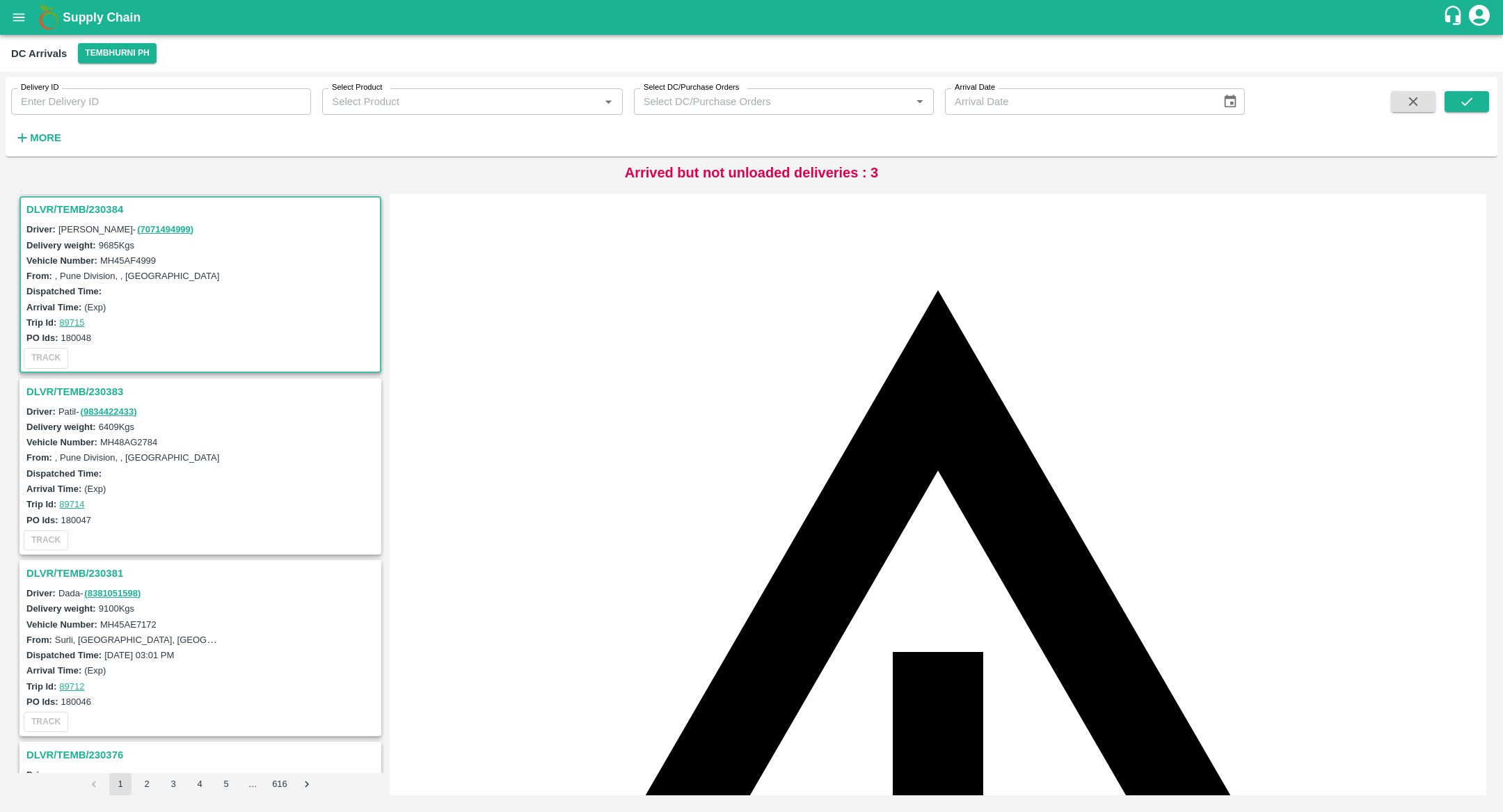
click at [99, 564] on h3 "DLVR/TEMB/230381" at bounding box center [202, 573] width 352 height 18
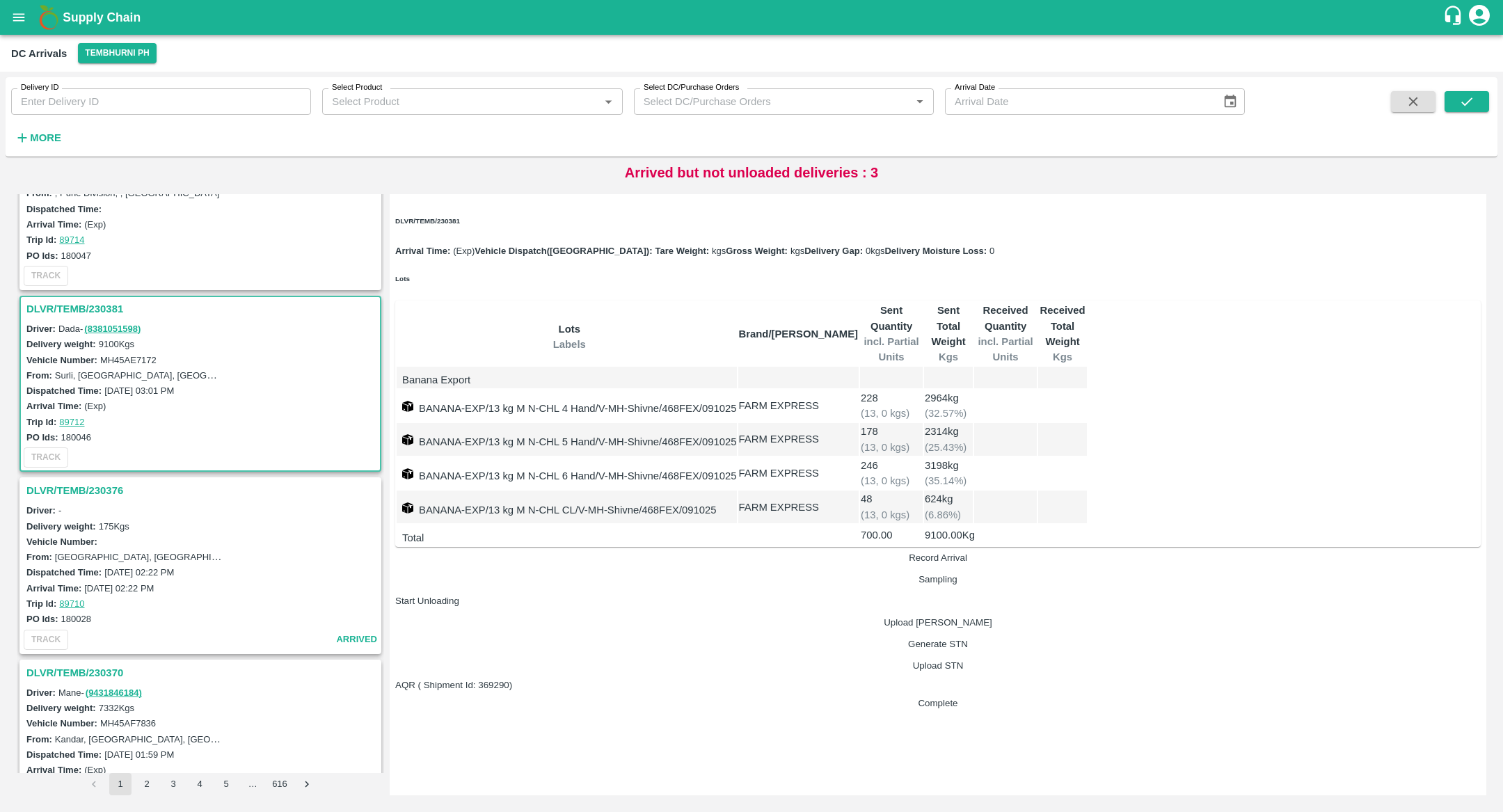
scroll to position [644, 0]
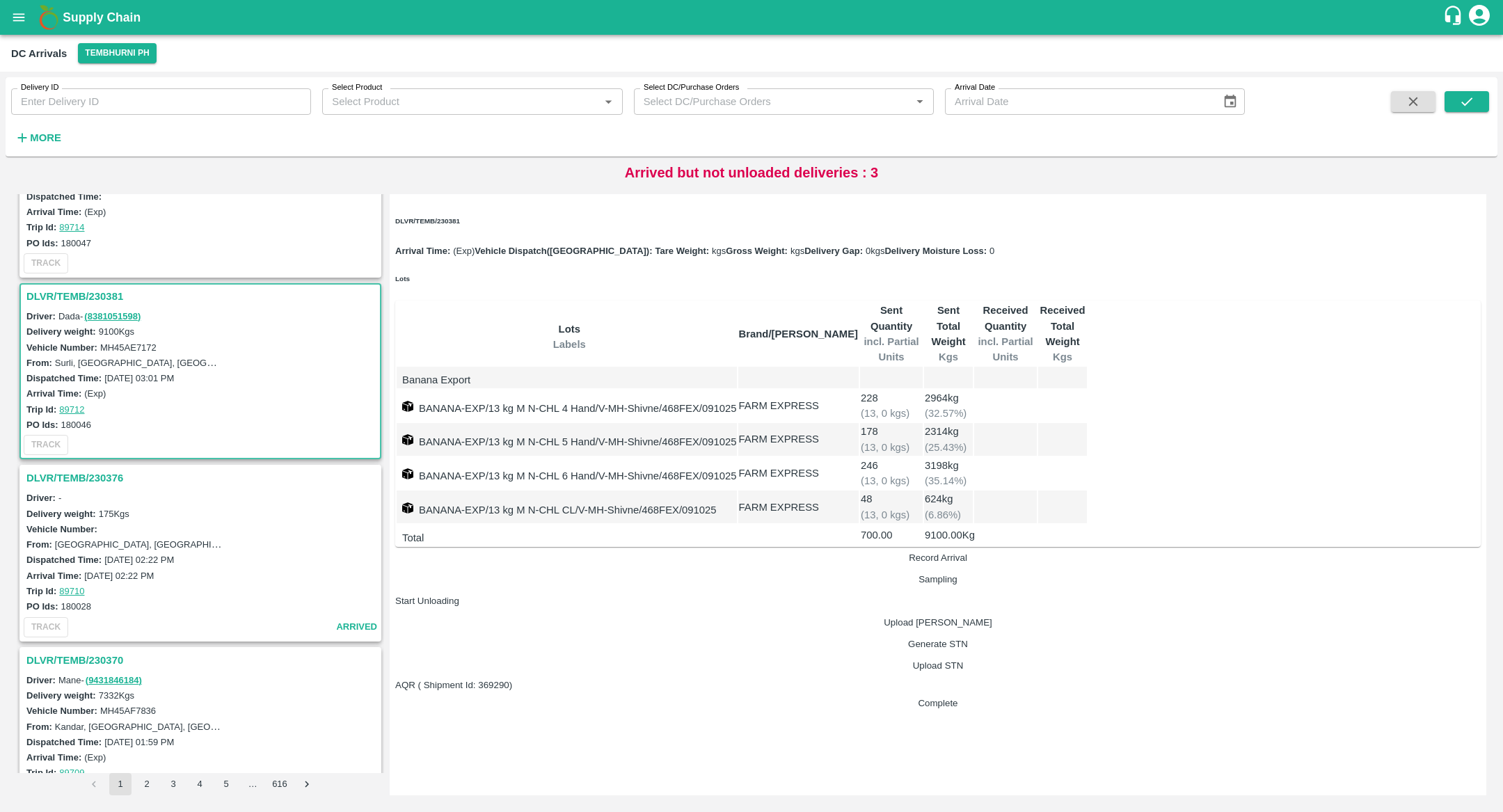
click at [104, 469] on h3 "DLVR/TEMB/230376" at bounding box center [202, 478] width 352 height 18
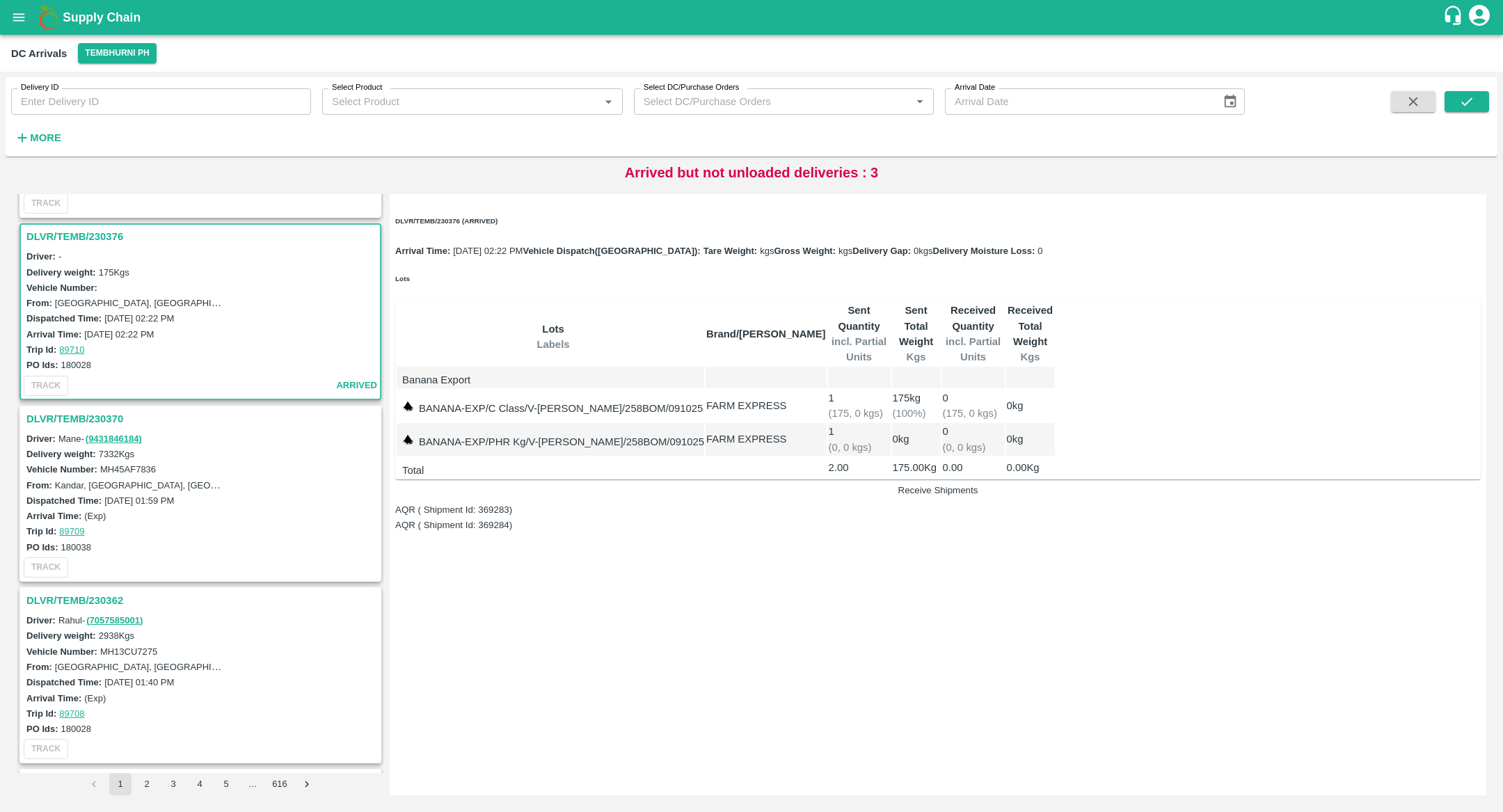
scroll to position [909, 0]
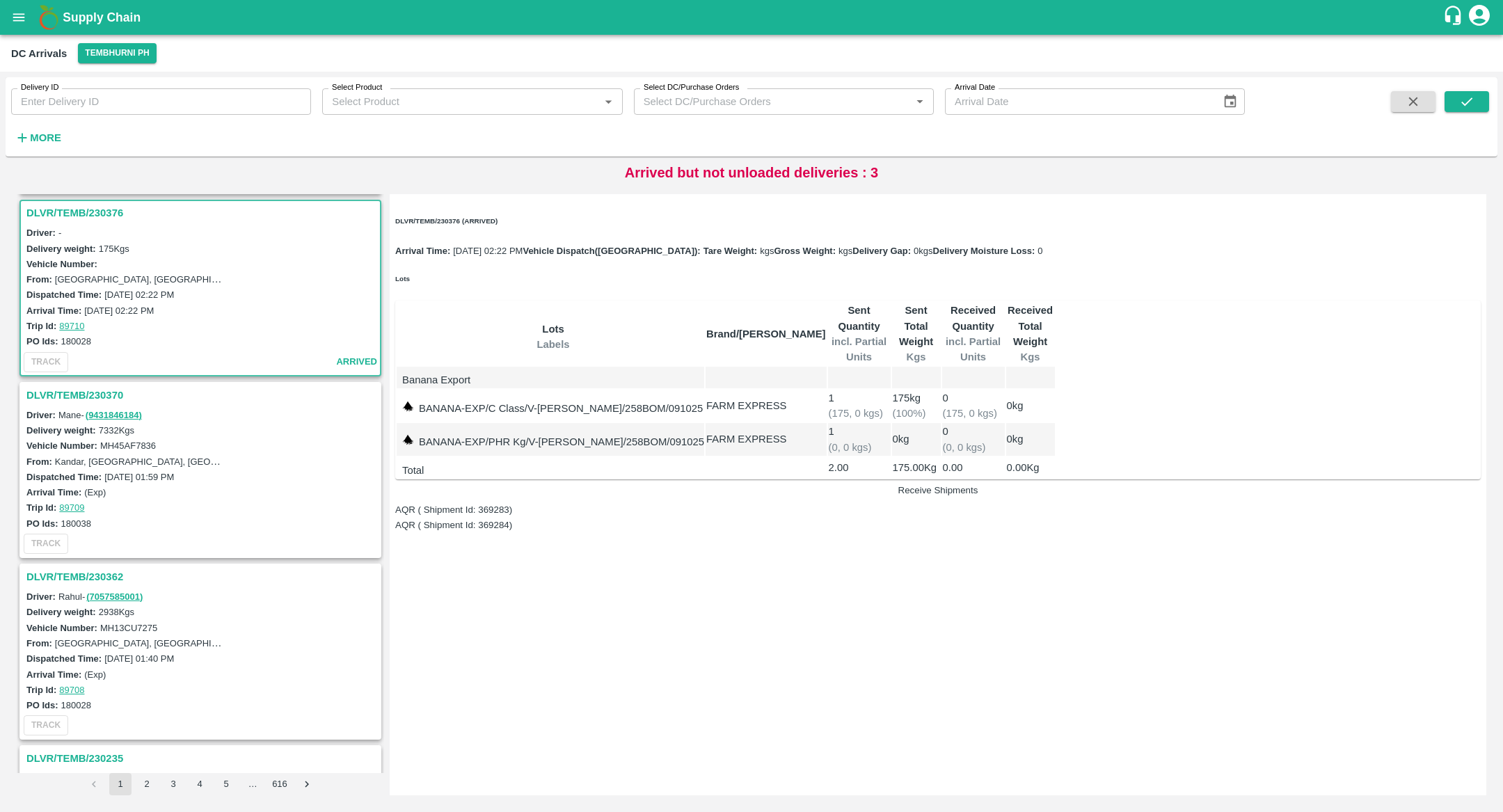
click at [70, 386] on h3 "DLVR/TEMB/230370" at bounding box center [202, 395] width 352 height 18
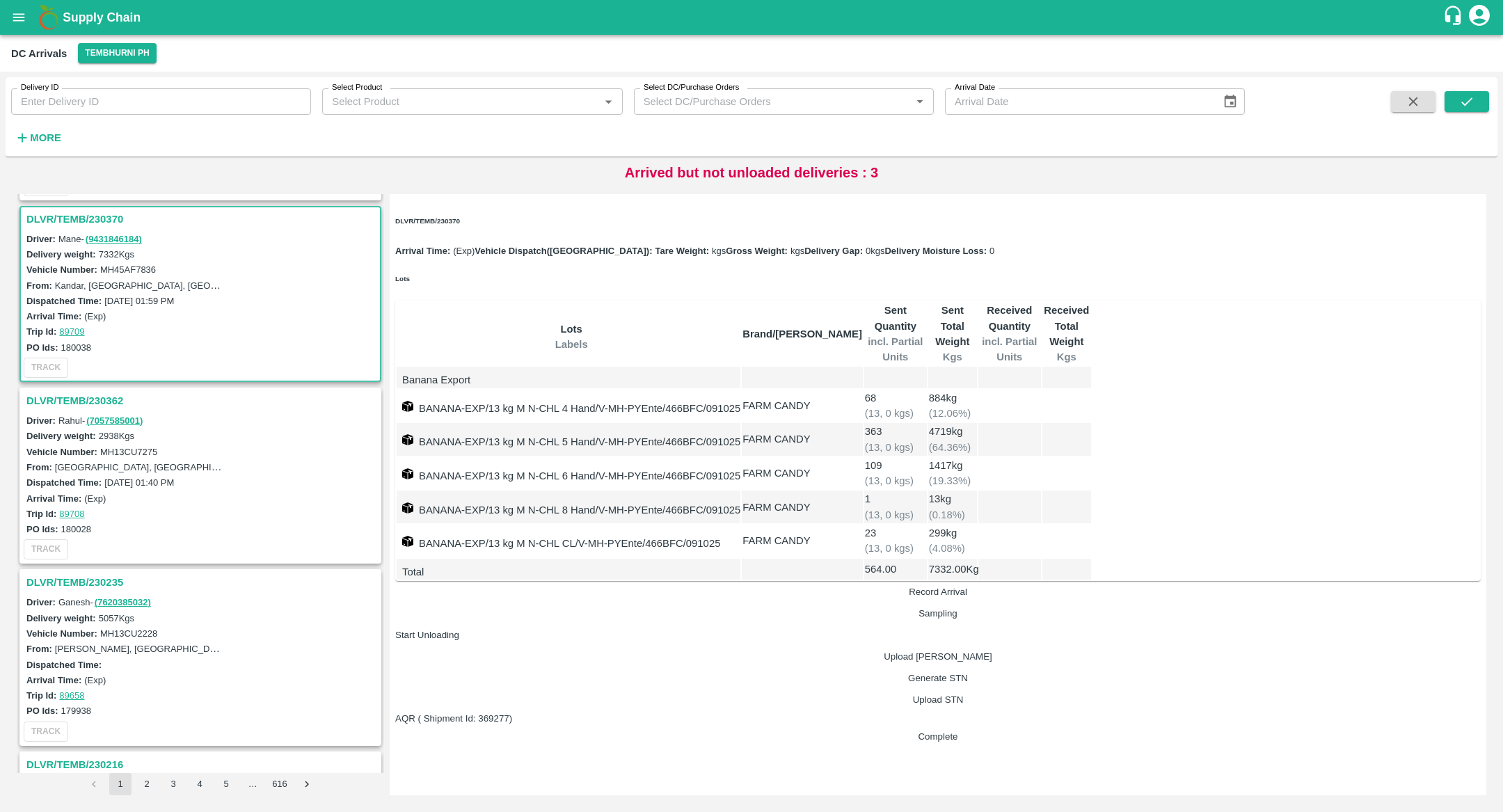
scroll to position [1090, 0]
click at [1337, 586] on button "Record Arrival" at bounding box center [938, 592] width 1086 height 11
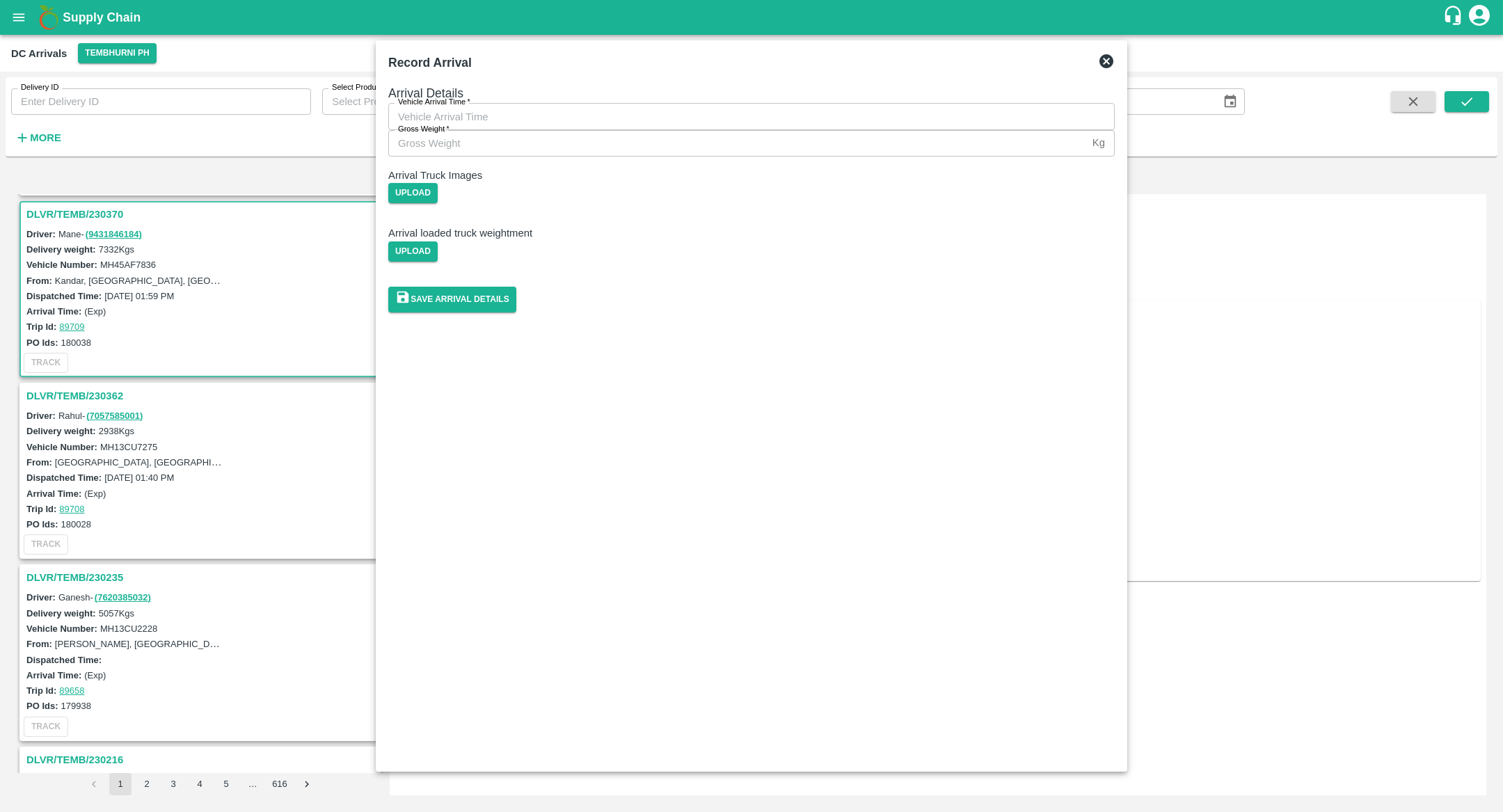
click at [1108, 59] on icon at bounding box center [1106, 61] width 17 height 17
